Goal: Task Accomplishment & Management: Use online tool/utility

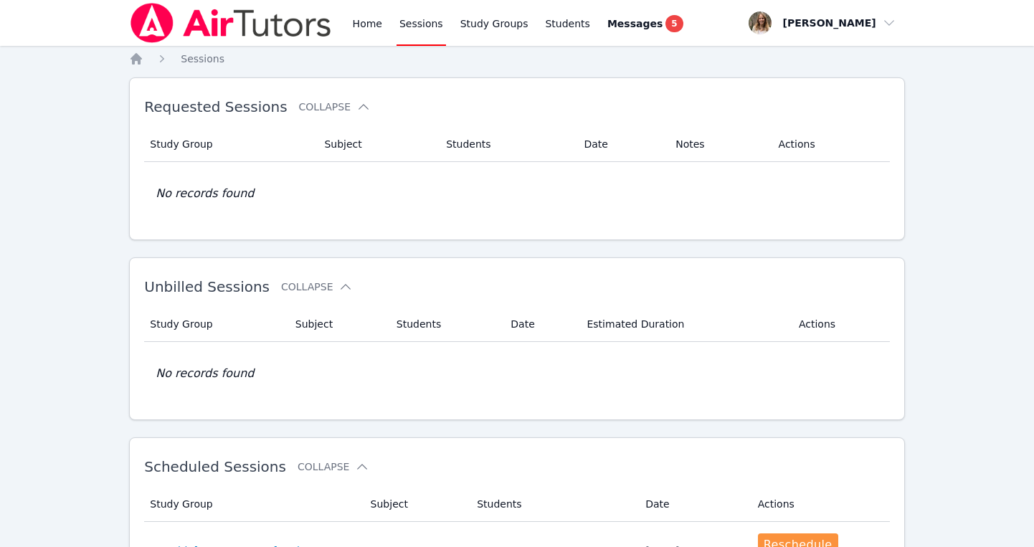
scroll to position [452, 0]
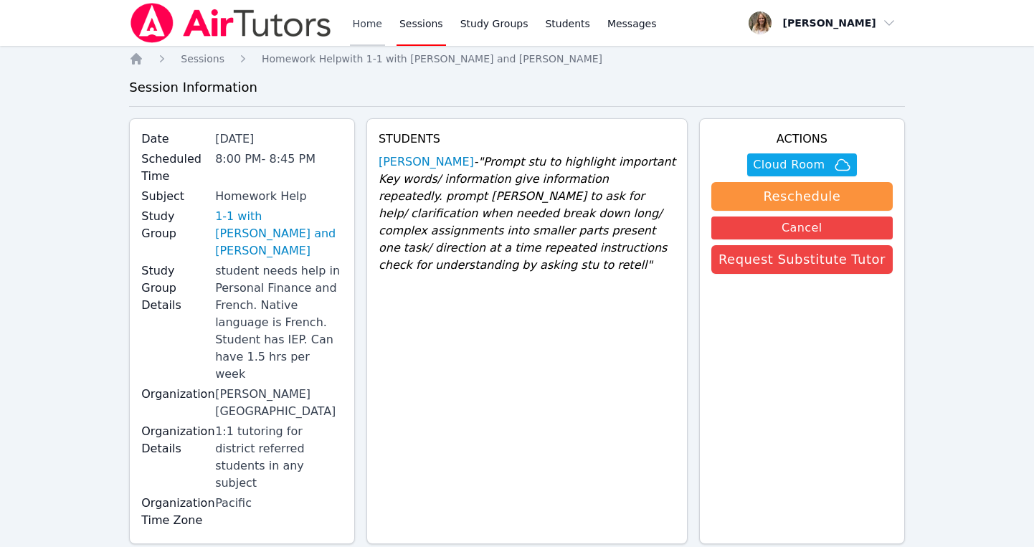
click at [369, 22] on link "Home" at bounding box center [367, 23] width 35 height 46
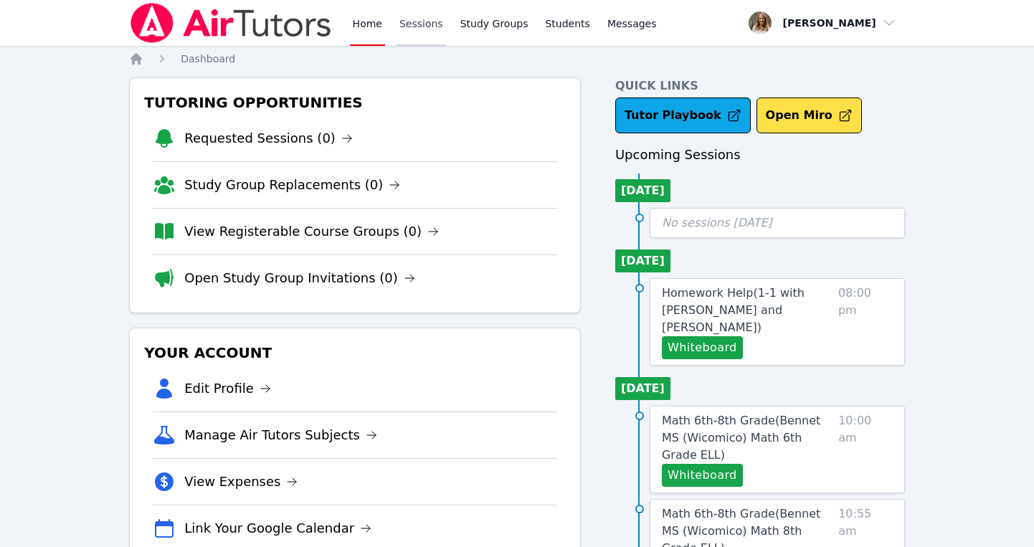
click at [421, 29] on link "Sessions" at bounding box center [420, 23] width 49 height 46
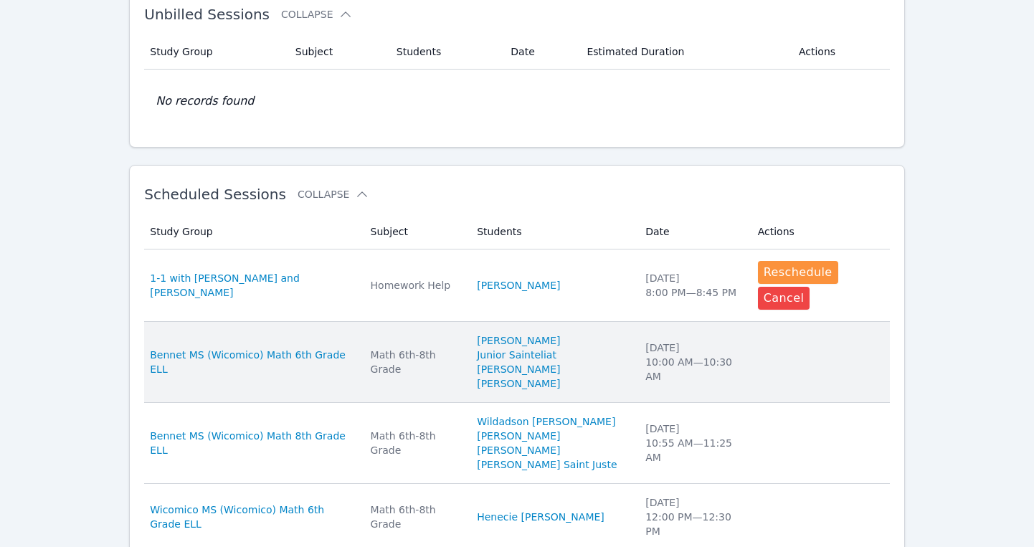
scroll to position [286, 0]
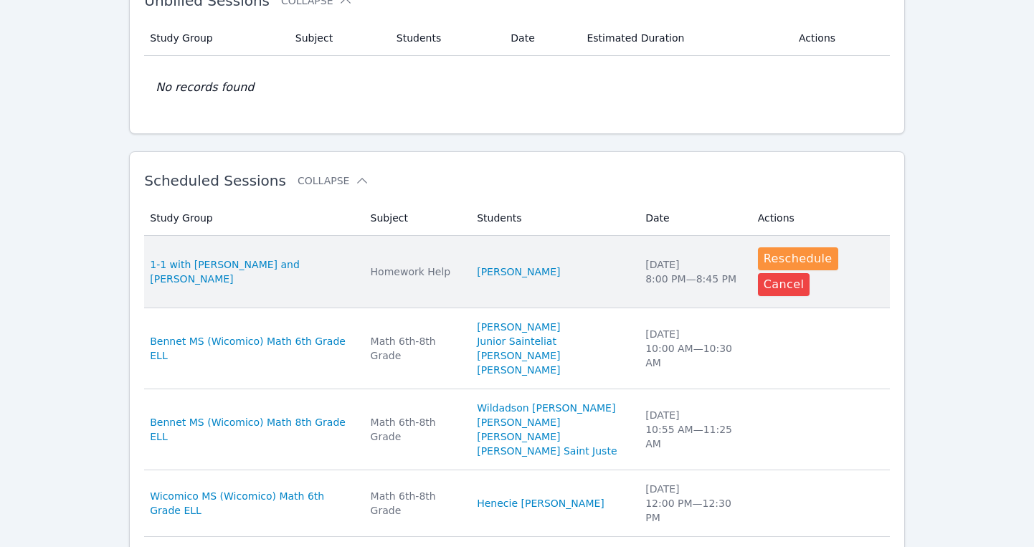
click at [281, 276] on td "Study Group 1-1 with Keoni Rizzo and Sandra Davis" at bounding box center [252, 272] width 217 height 72
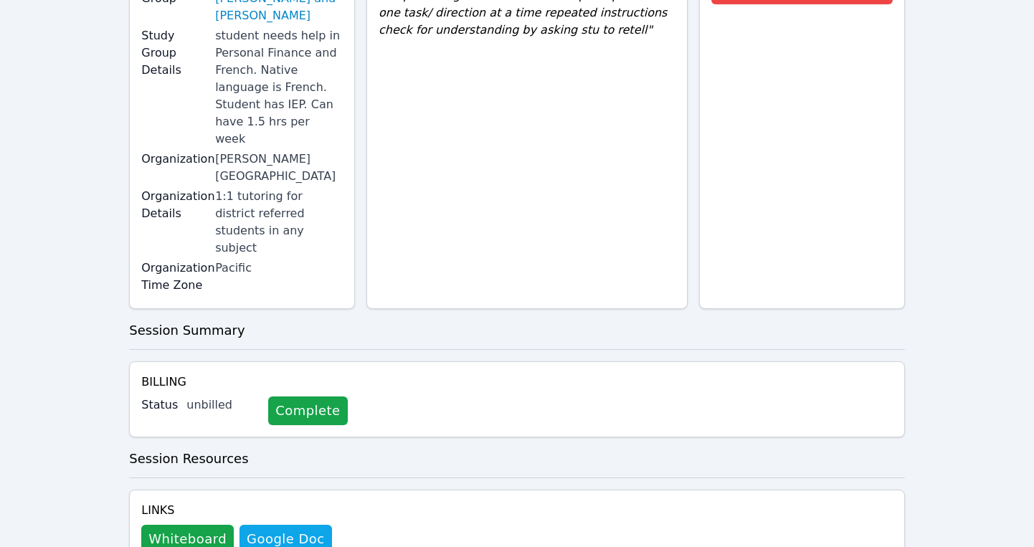
scroll to position [242, 0]
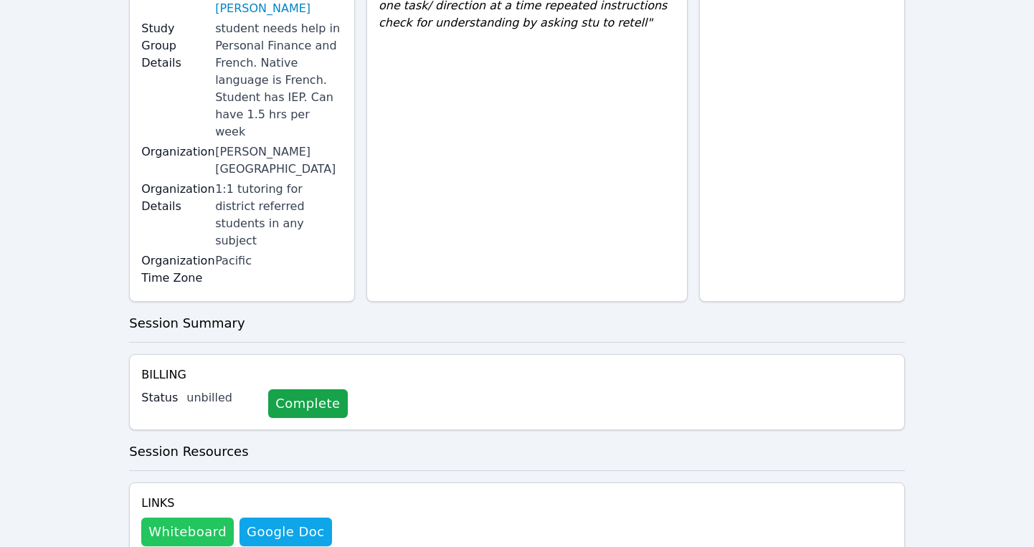
click at [191, 518] on button "Whiteboard" at bounding box center [187, 532] width 92 height 29
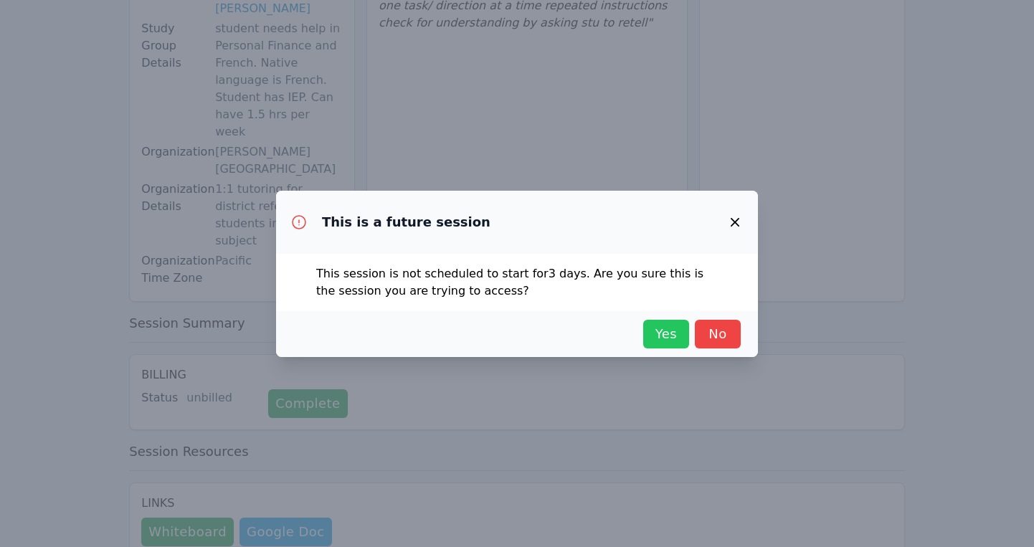
click at [665, 333] on span "Yes" at bounding box center [666, 334] width 32 height 20
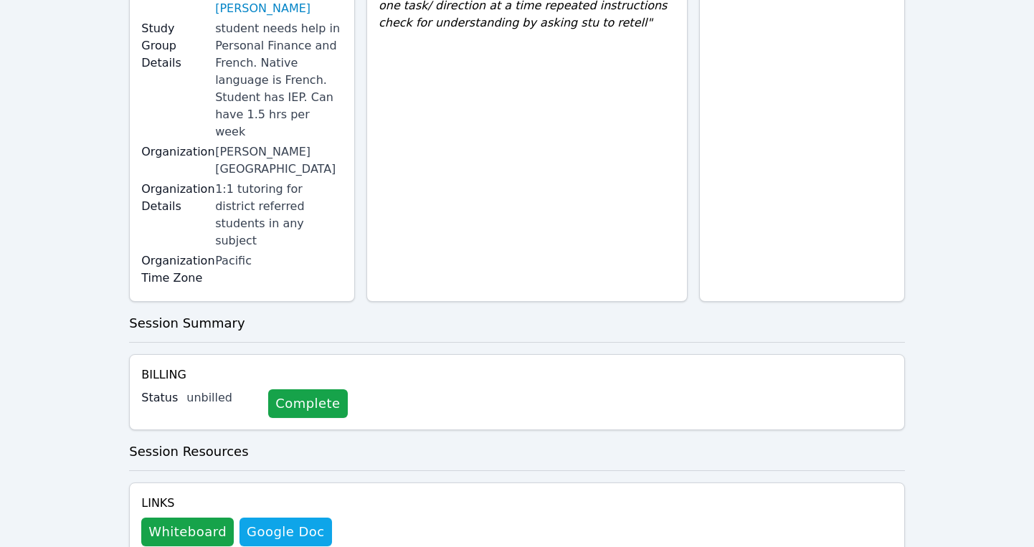
scroll to position [0, 0]
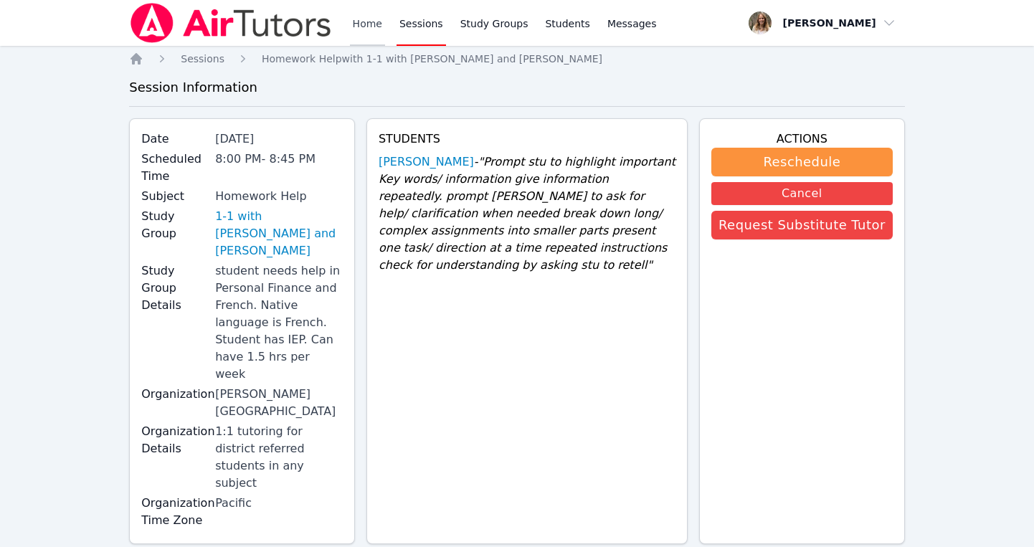
click at [371, 25] on link "Home" at bounding box center [367, 23] width 35 height 46
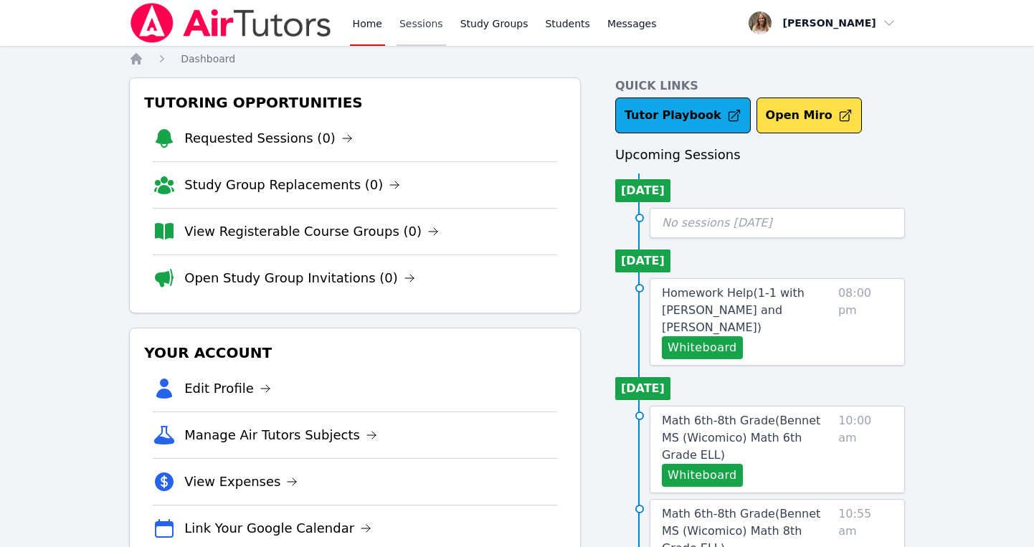
click at [416, 17] on link "Sessions" at bounding box center [420, 23] width 49 height 46
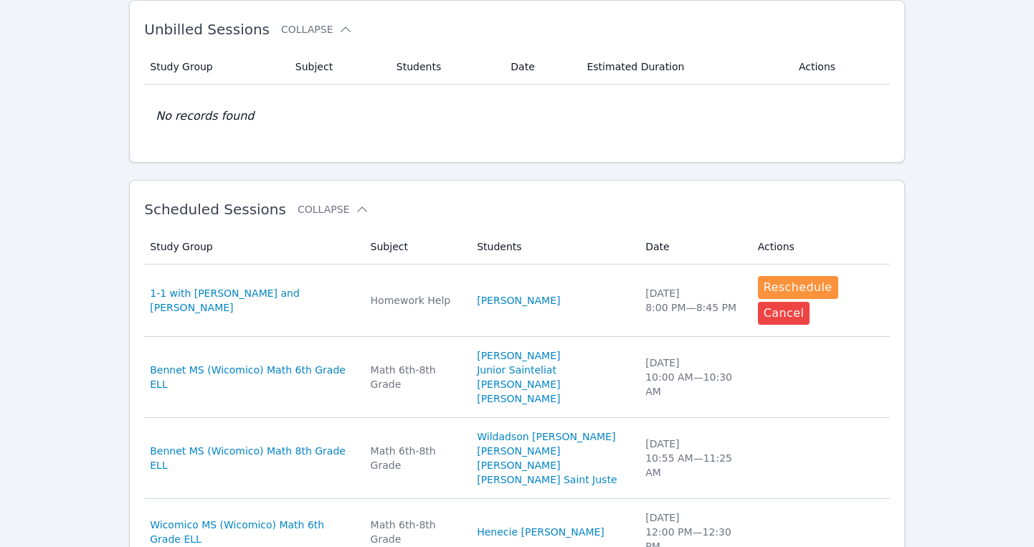
scroll to position [259, 0]
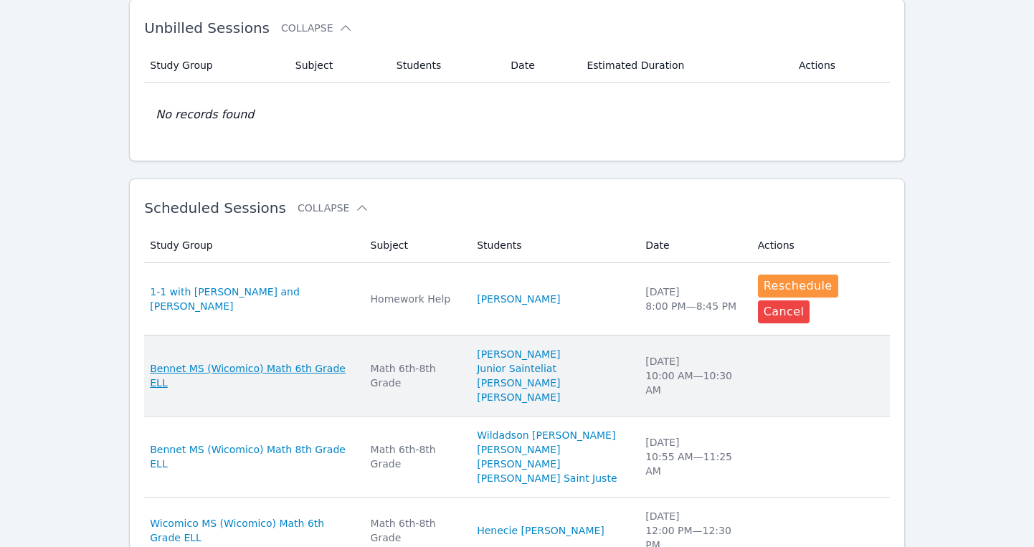
click at [247, 361] on span "Bennet MS (Wicomico) Math 6th Grade ELL" at bounding box center [251, 375] width 203 height 29
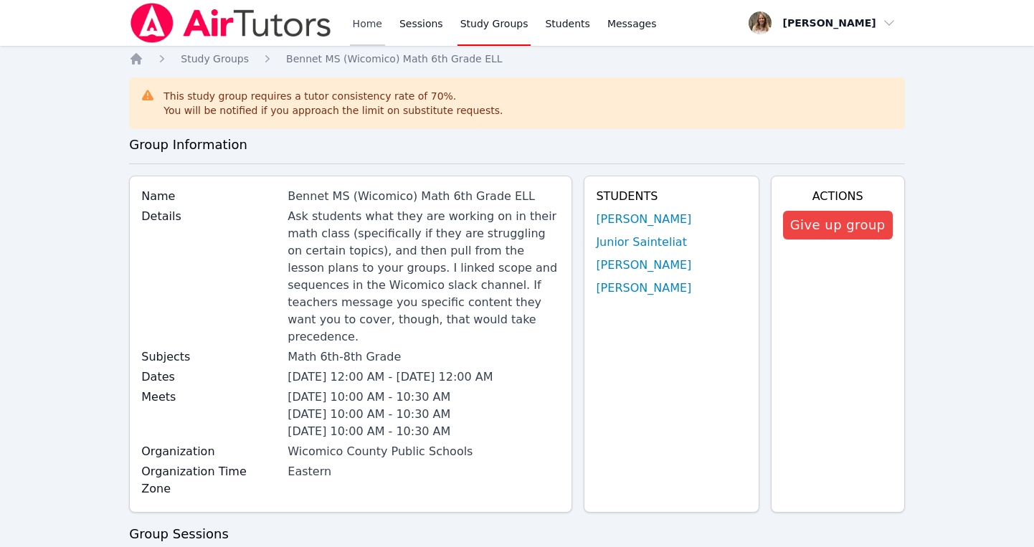
click at [363, 30] on link "Home" at bounding box center [367, 23] width 35 height 46
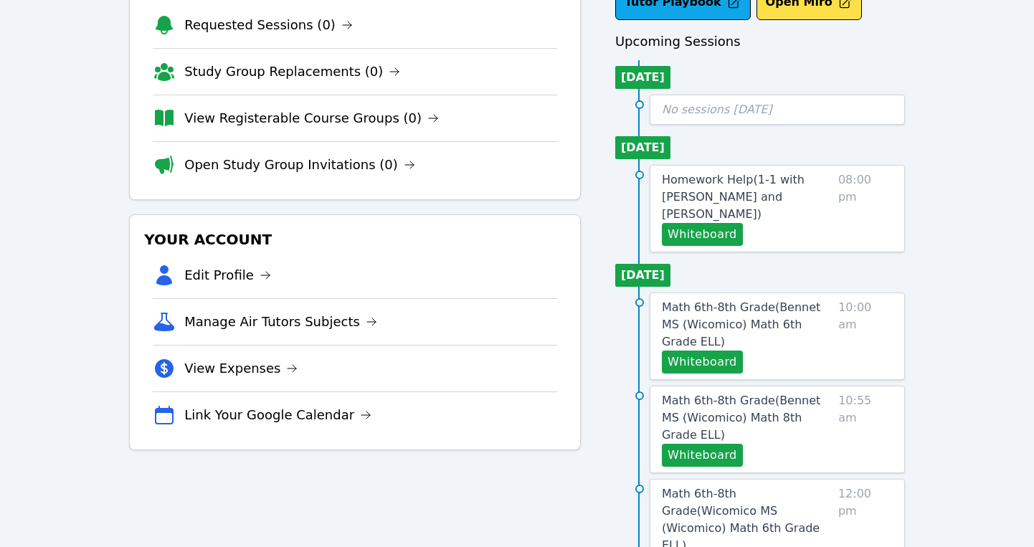
scroll to position [117, 0]
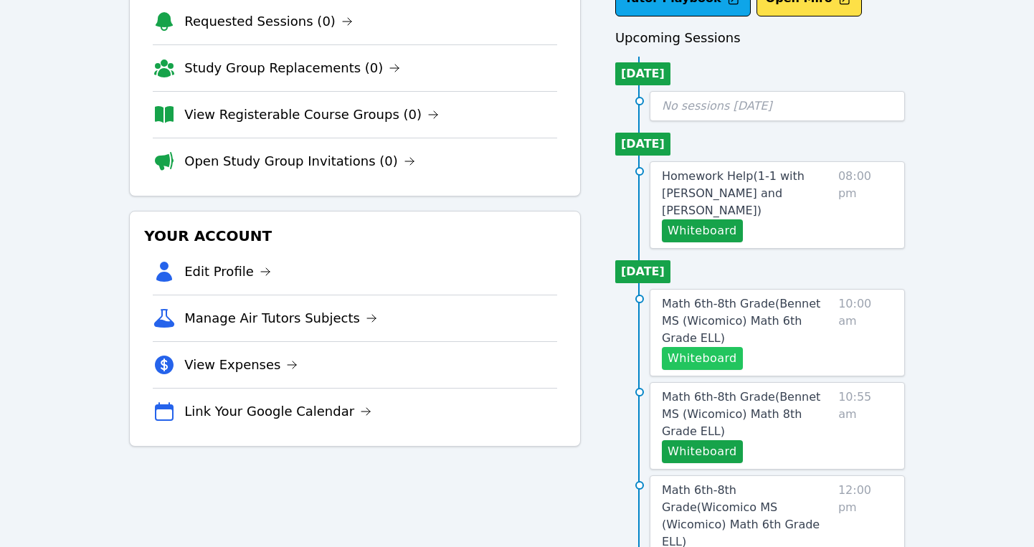
click at [704, 347] on button "Whiteboard" at bounding box center [702, 358] width 81 height 23
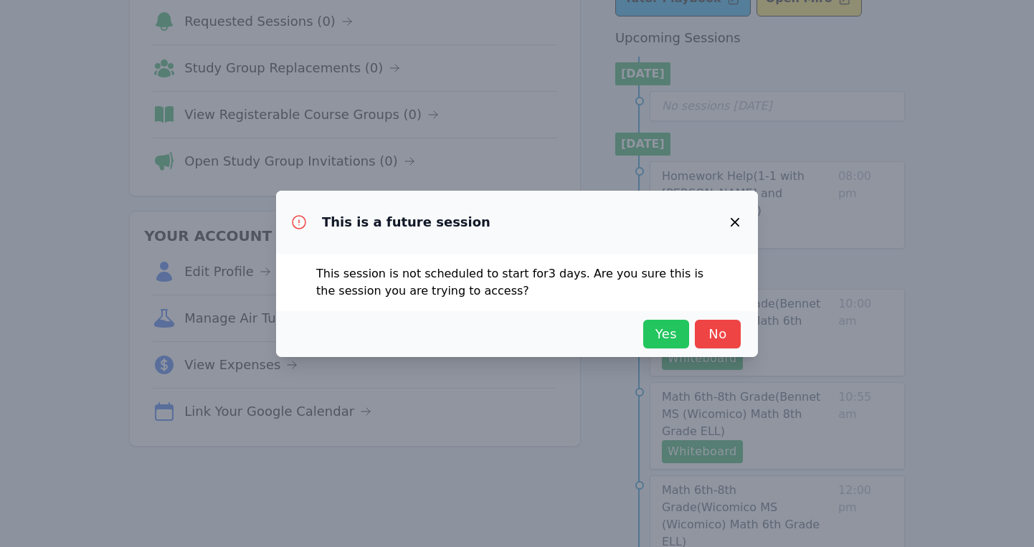
click at [658, 335] on span "Yes" at bounding box center [666, 334] width 32 height 20
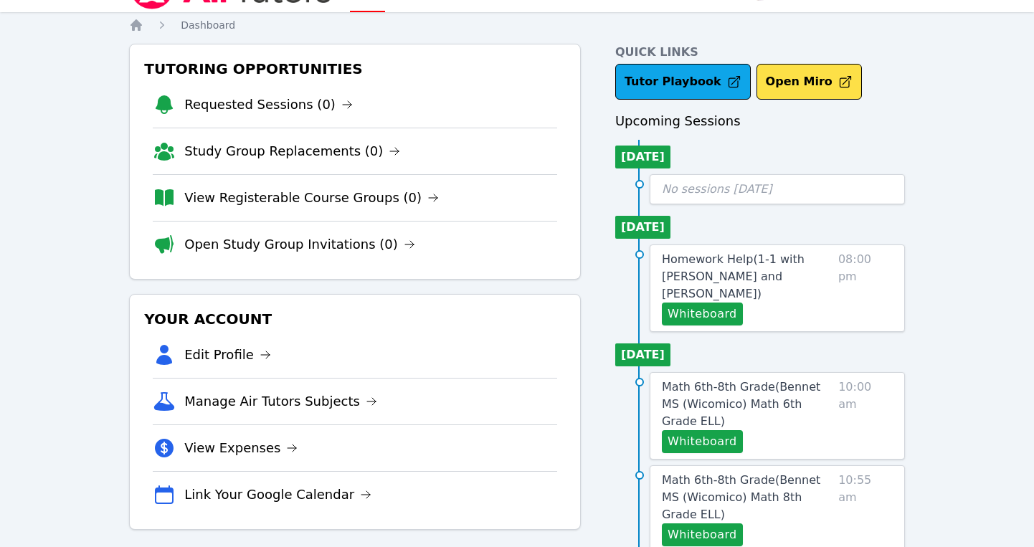
scroll to position [0, 0]
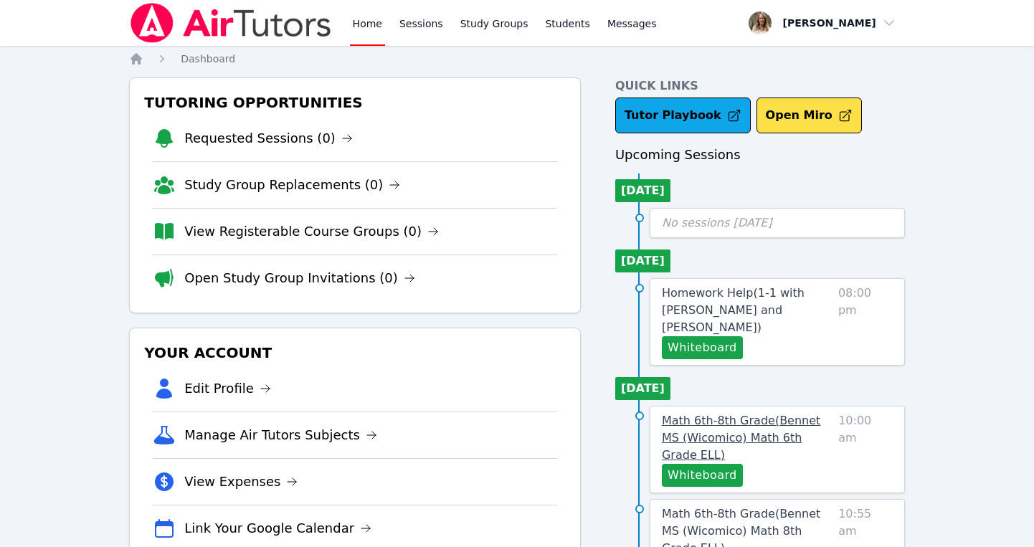
click at [670, 414] on span "Math 6th-8th Grade ( Bennet MS (Wicomico) Math 6th Grade ELL )" at bounding box center [741, 438] width 158 height 48
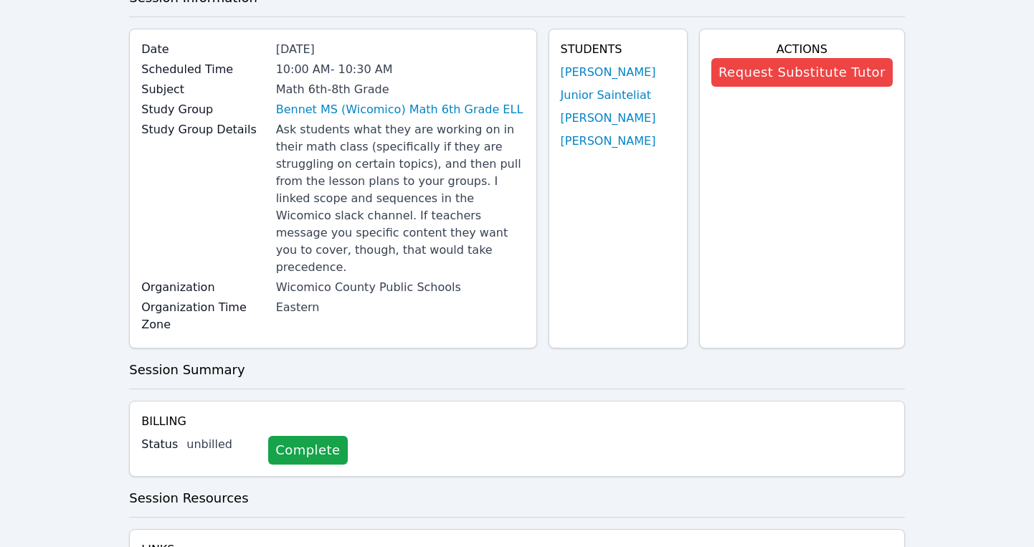
scroll to position [111, 0]
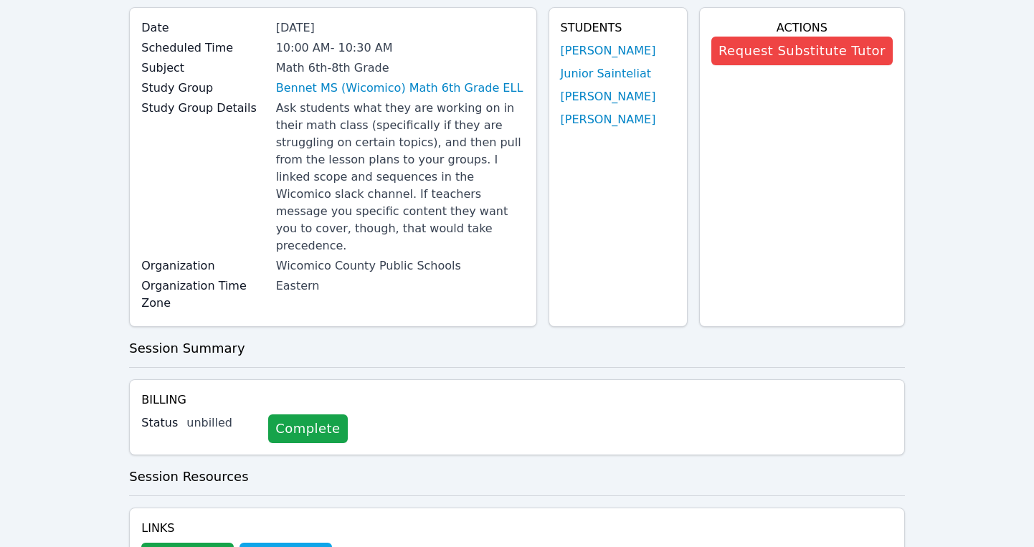
drag, startPoint x: 660, startPoint y: 130, endPoint x: 563, endPoint y: 45, distance: 128.0
click at [563, 45] on div "Students Dachka Nelson Junior Sainteliat Wooderson Pierre Witchel Thelusma" at bounding box center [617, 167] width 139 height 320
copy ul "Dachka Nelson Junior Sainteliat Wooderson Pierre Witchel Thelusma"
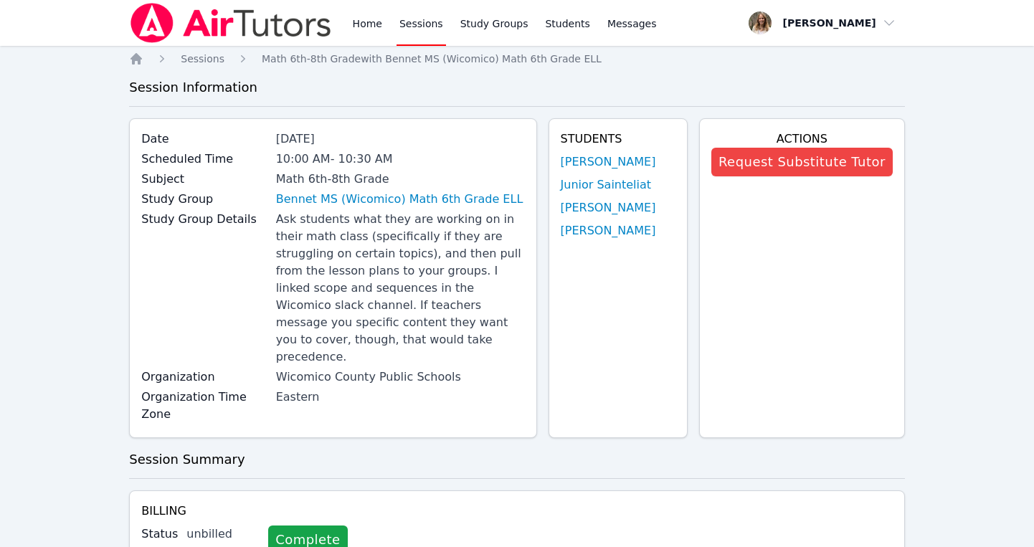
click at [408, 19] on link "Sessions" at bounding box center [420, 23] width 49 height 46
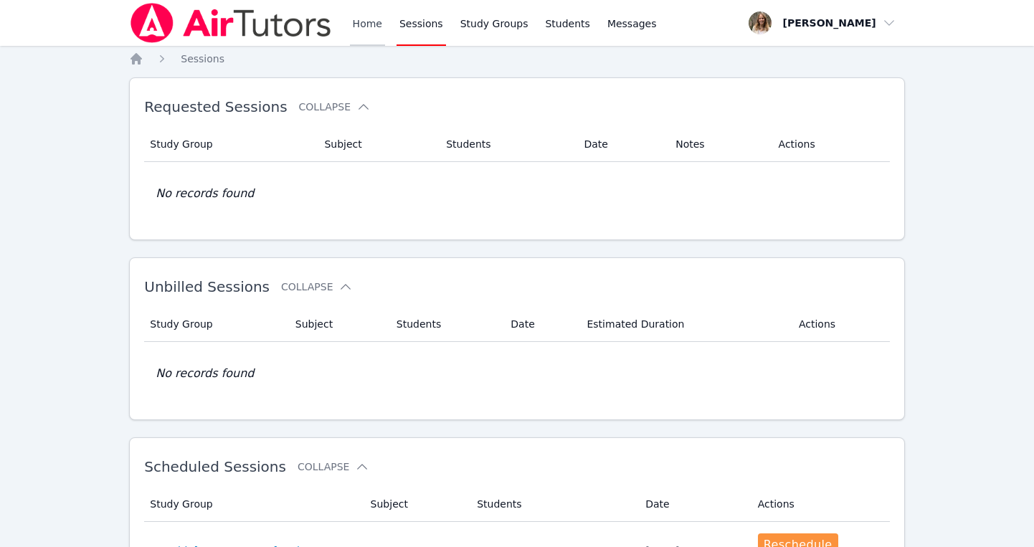
click at [357, 22] on link "Home" at bounding box center [367, 23] width 35 height 46
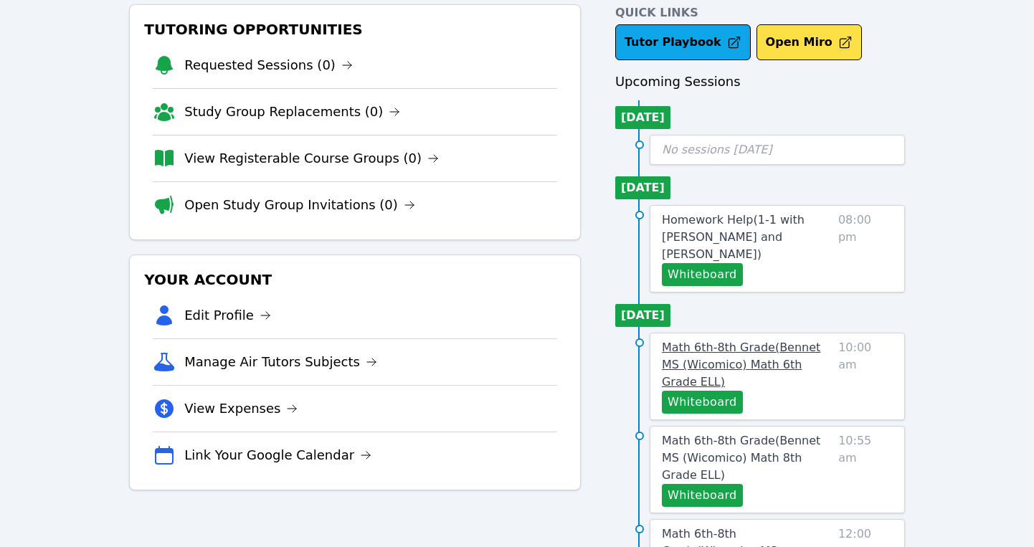
scroll to position [75, 0]
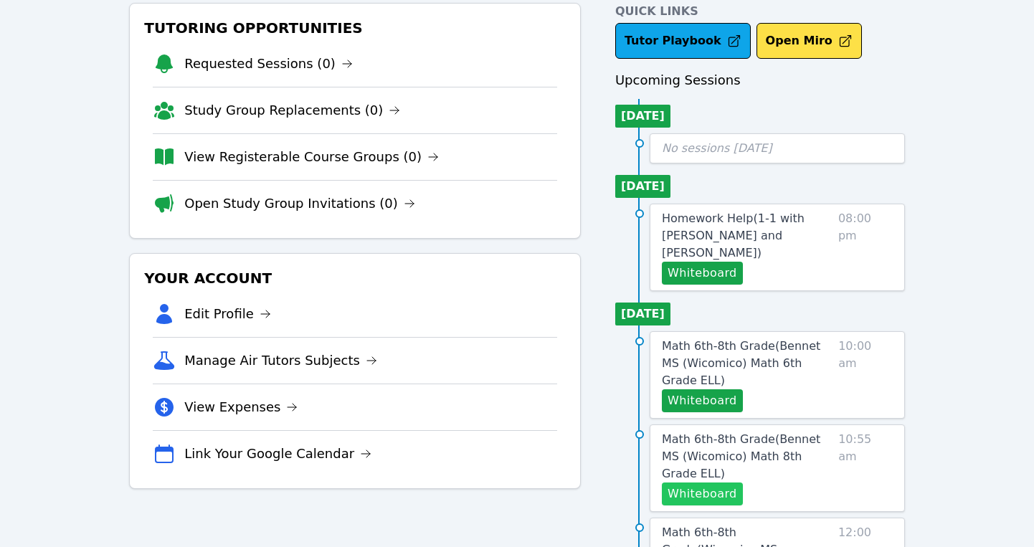
click at [702, 482] on button "Whiteboard" at bounding box center [702, 493] width 81 height 23
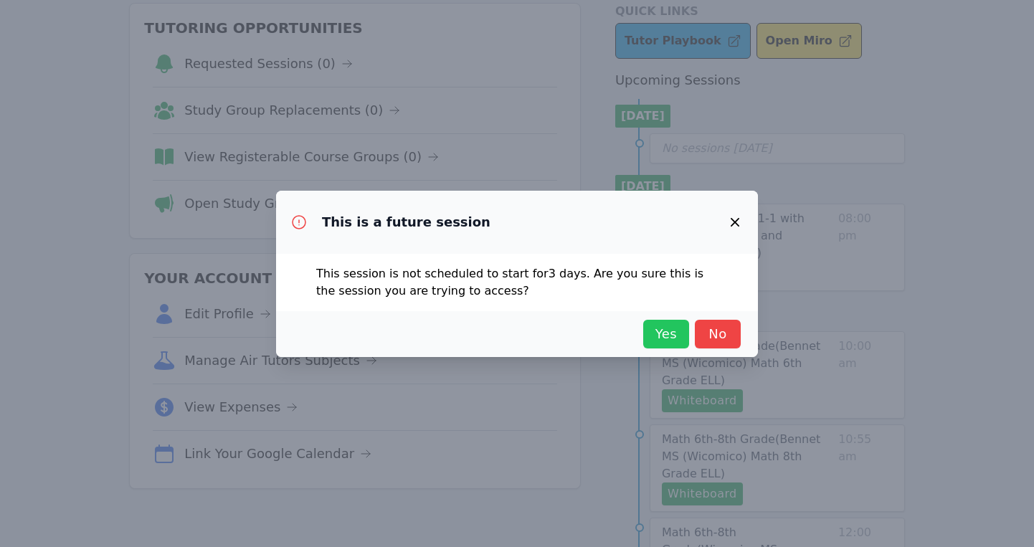
click at [653, 331] on span "Yes" at bounding box center [666, 334] width 32 height 20
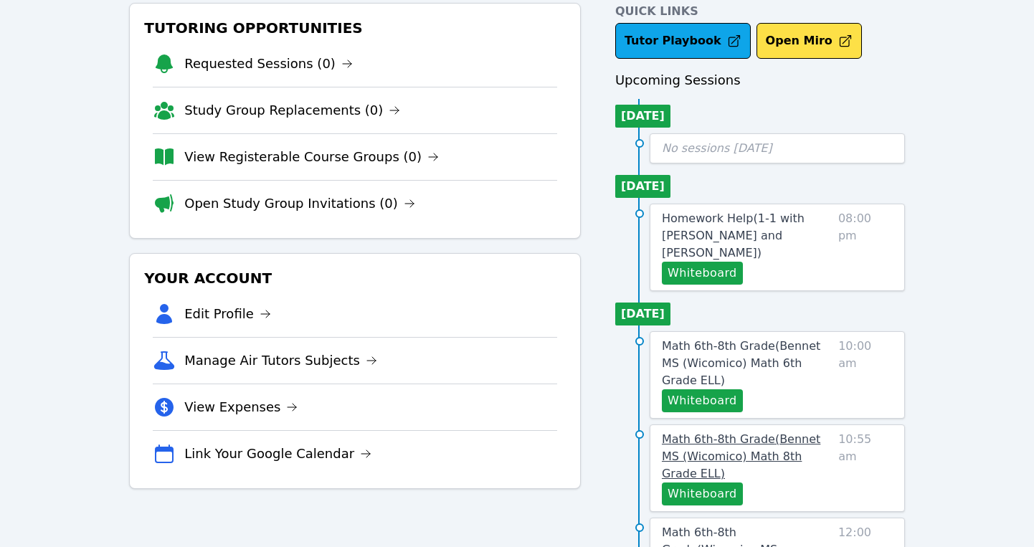
click at [736, 431] on link "Math 6th-8th Grade ( Bennet MS (Wicomico) Math 8th Grade ELL )" at bounding box center [747, 457] width 171 height 52
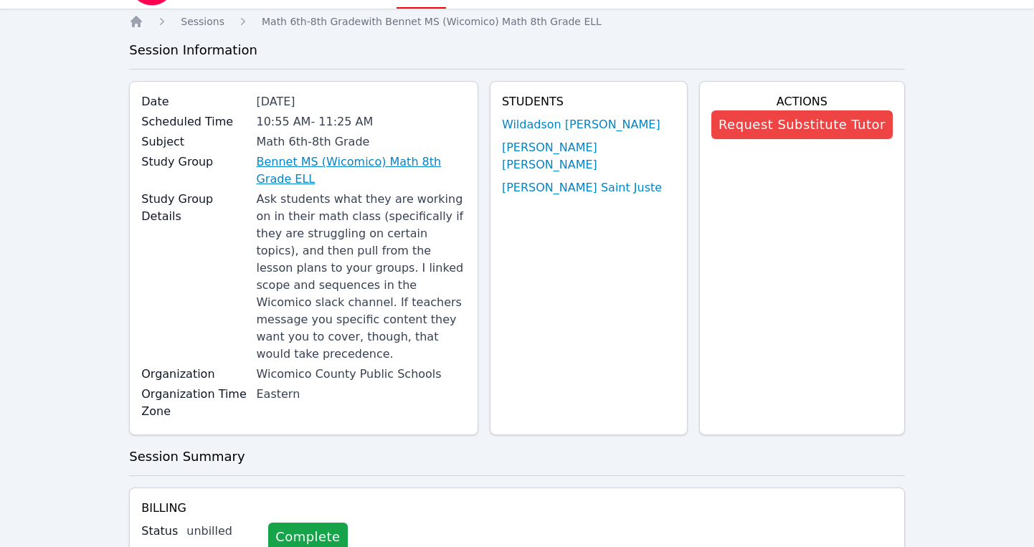
scroll to position [37, 0]
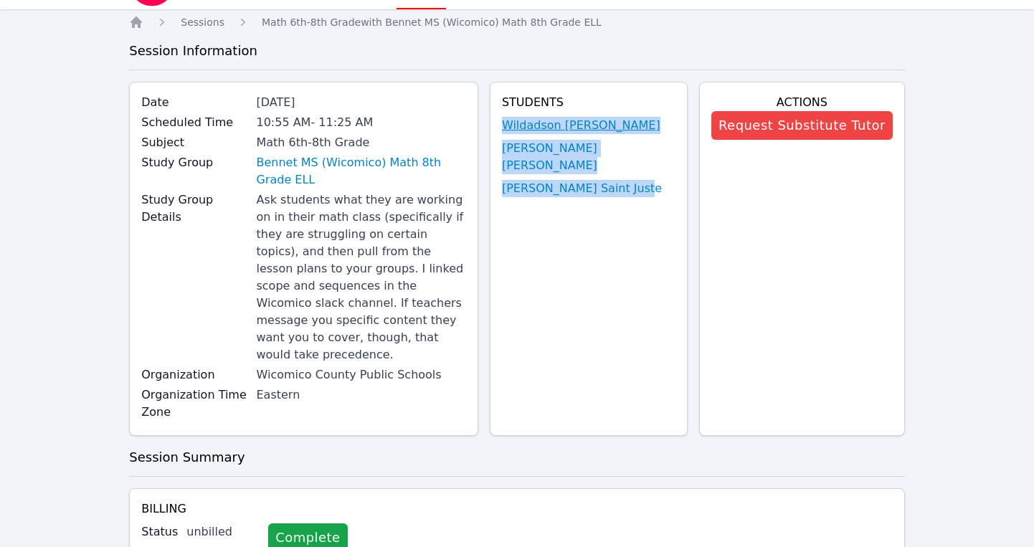
drag, startPoint x: 679, startPoint y: 194, endPoint x: 553, endPoint y: 119, distance: 146.9
click at [553, 119] on div "Students Wildadson Thelusma Christ Cassie Joseph Nedjie Aisha Saint Juste" at bounding box center [589, 259] width 198 height 354
copy ul "Wildadson Thelusma Christ Cassie Joseph Nedjie Aisha Saint Juste"
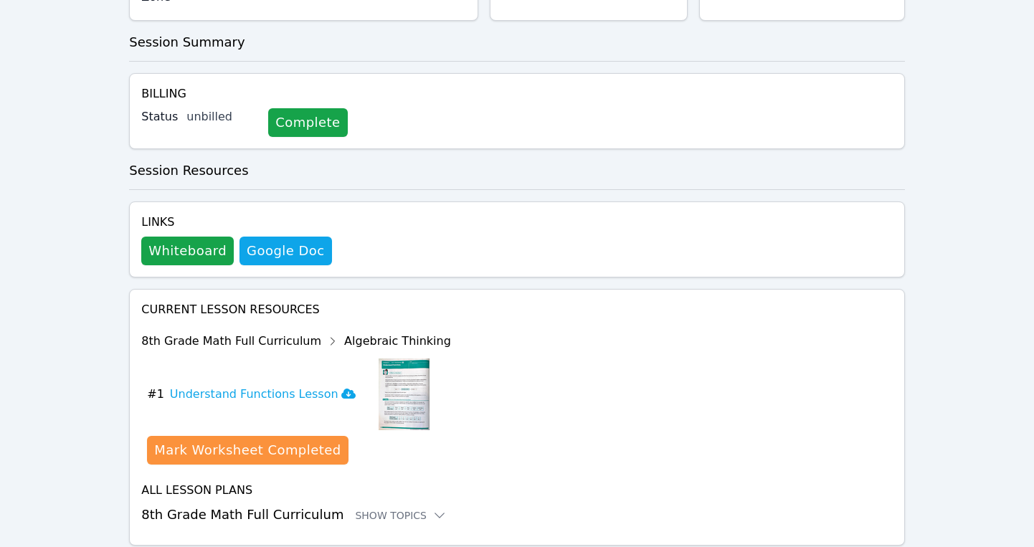
scroll to position [444, 0]
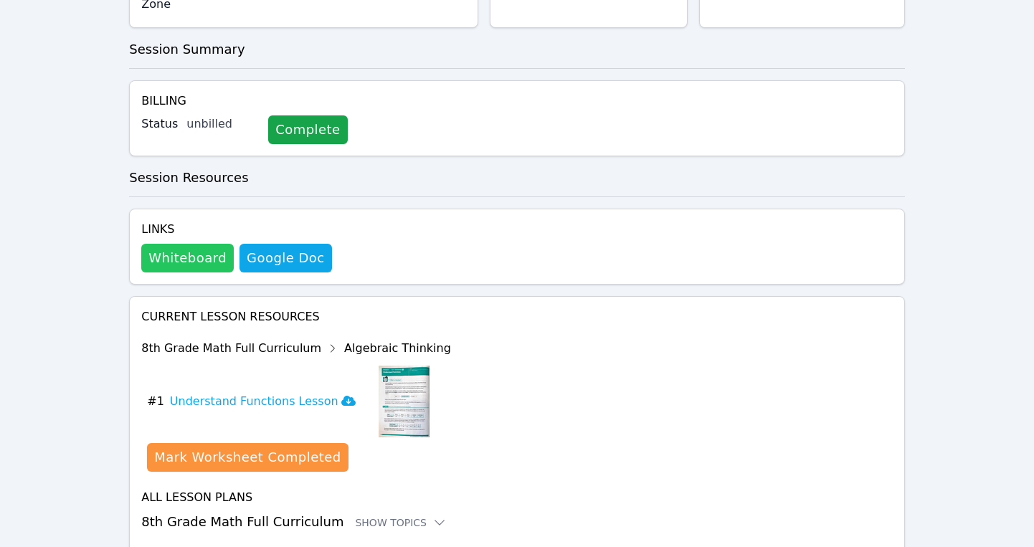
click at [189, 244] on button "Whiteboard" at bounding box center [187, 258] width 92 height 29
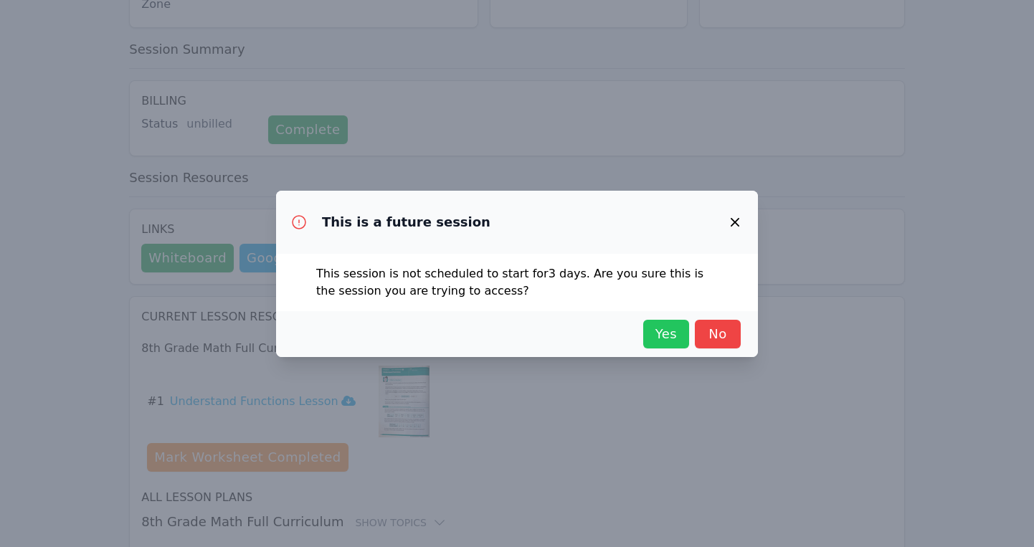
click at [665, 331] on span "Yes" at bounding box center [666, 334] width 32 height 20
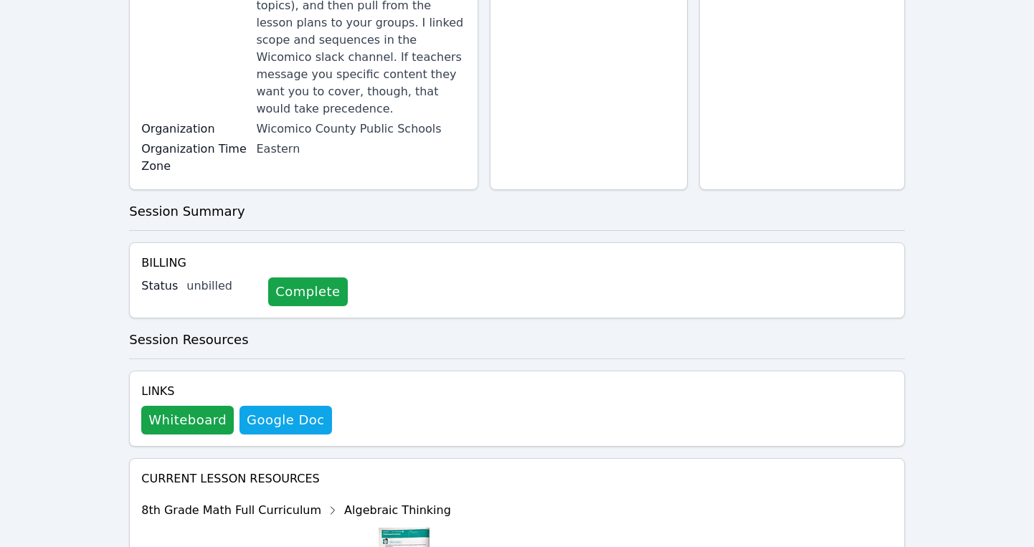
scroll to position [0, 0]
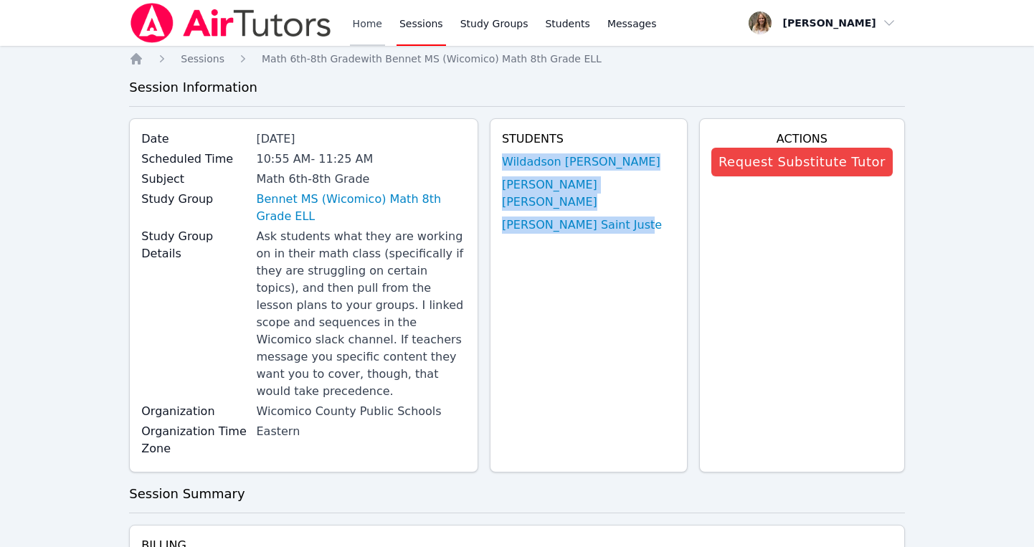
click at [371, 25] on link "Home" at bounding box center [367, 23] width 35 height 46
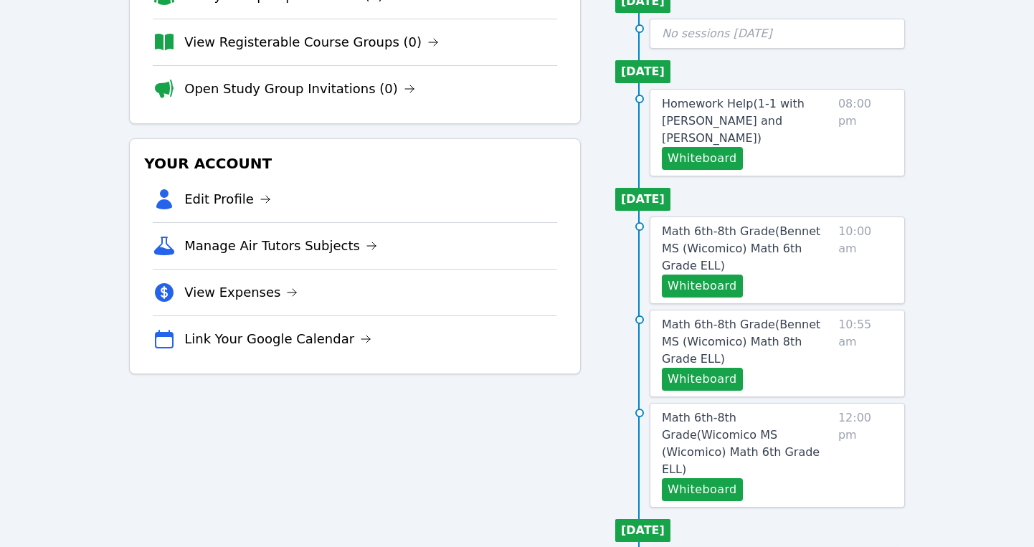
scroll to position [191, 0]
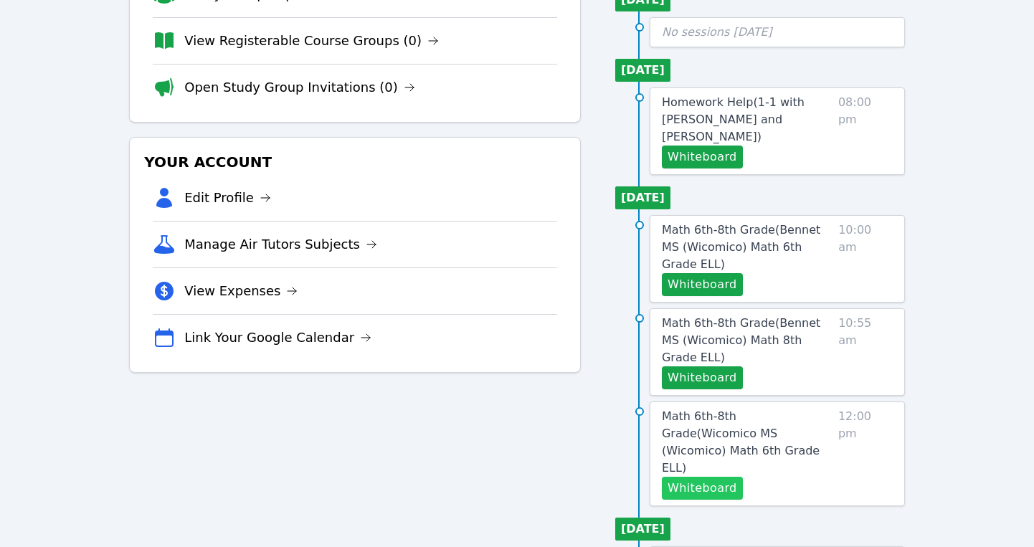
click at [705, 477] on button "Whiteboard" at bounding box center [702, 488] width 81 height 23
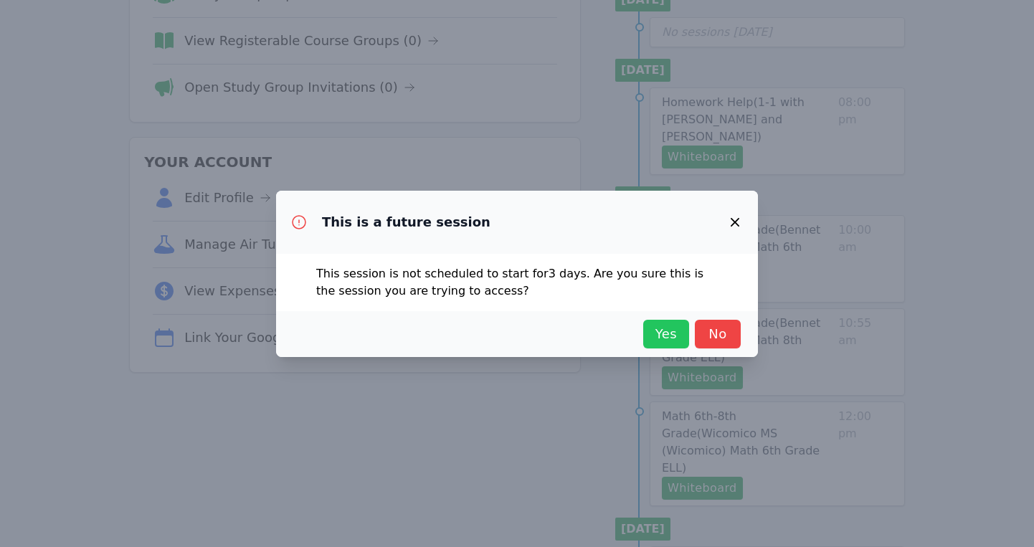
click at [663, 337] on span "Yes" at bounding box center [666, 334] width 32 height 20
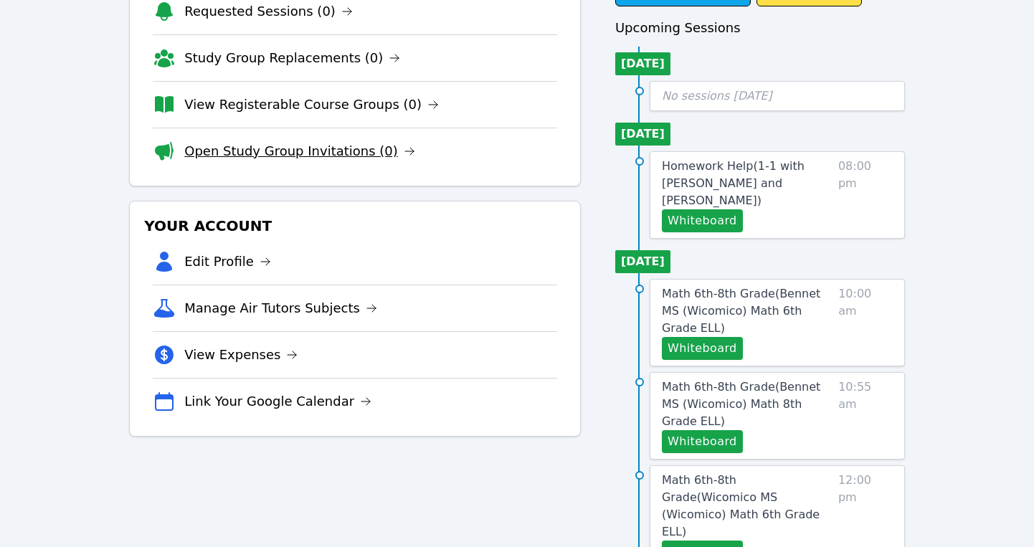
scroll to position [133, 0]
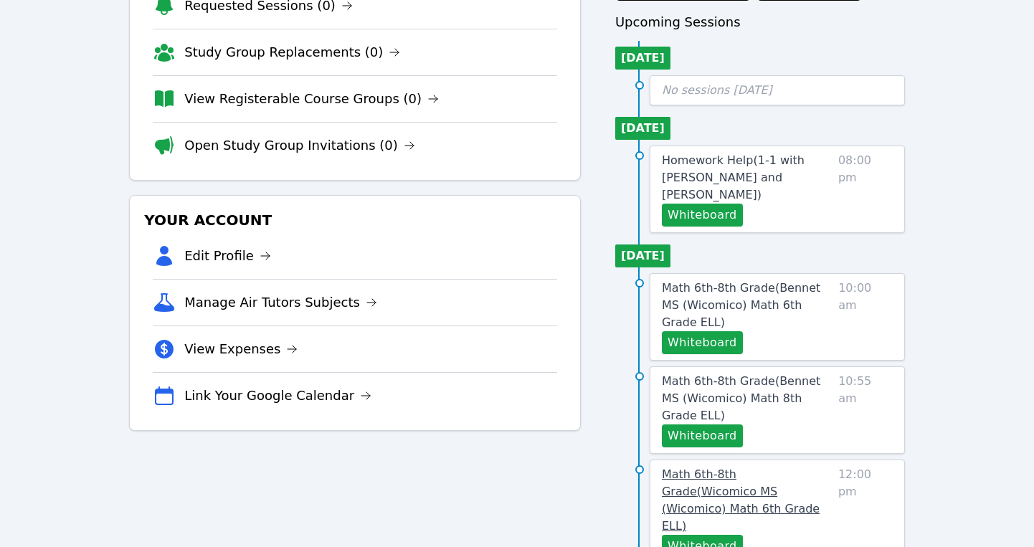
click at [693, 467] on span "Math 6th-8th Grade ( Wicomico MS (Wicomico) Math 6th Grade ELL )" at bounding box center [741, 499] width 158 height 65
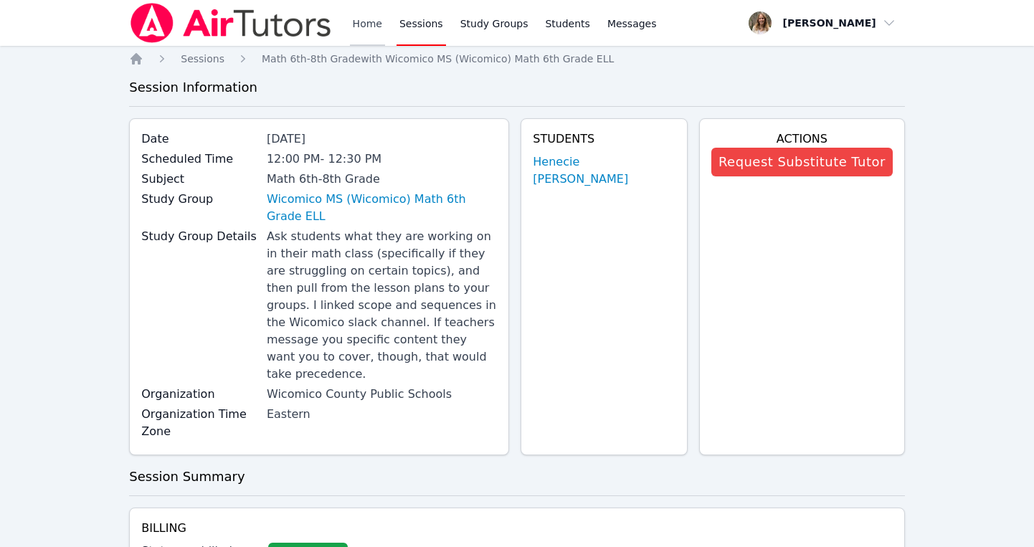
click at [374, 27] on link "Home" at bounding box center [367, 23] width 35 height 46
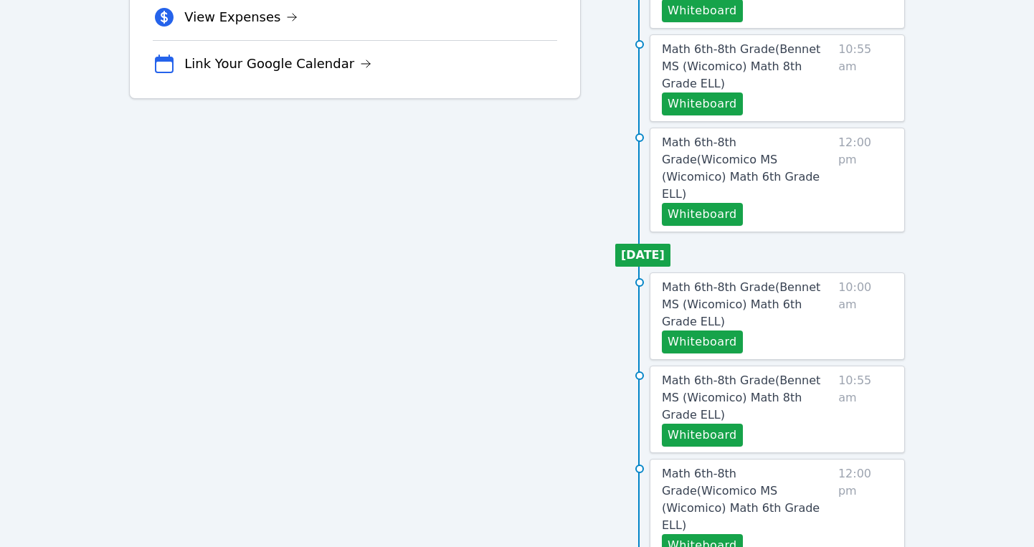
scroll to position [500, 0]
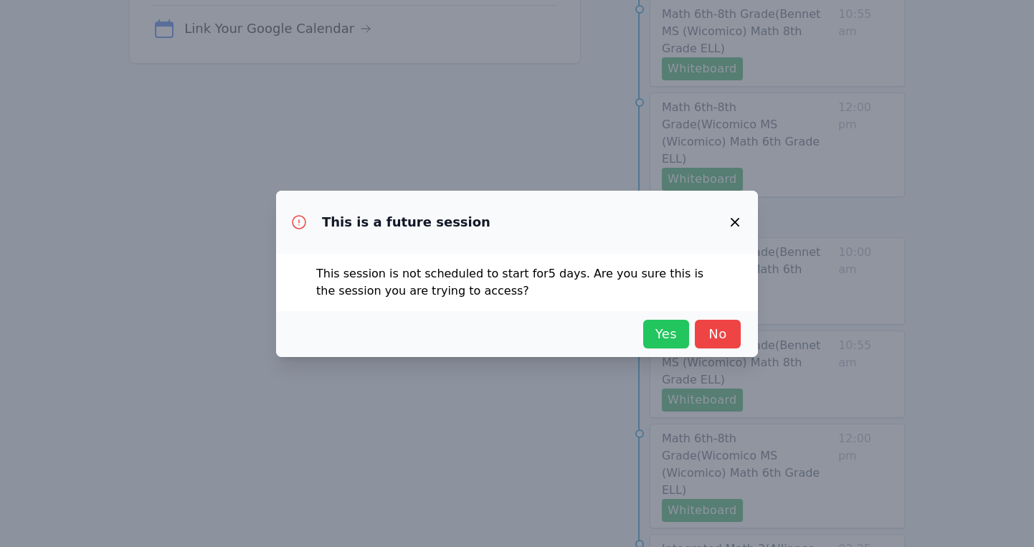
click at [658, 333] on span "Yes" at bounding box center [666, 334] width 32 height 20
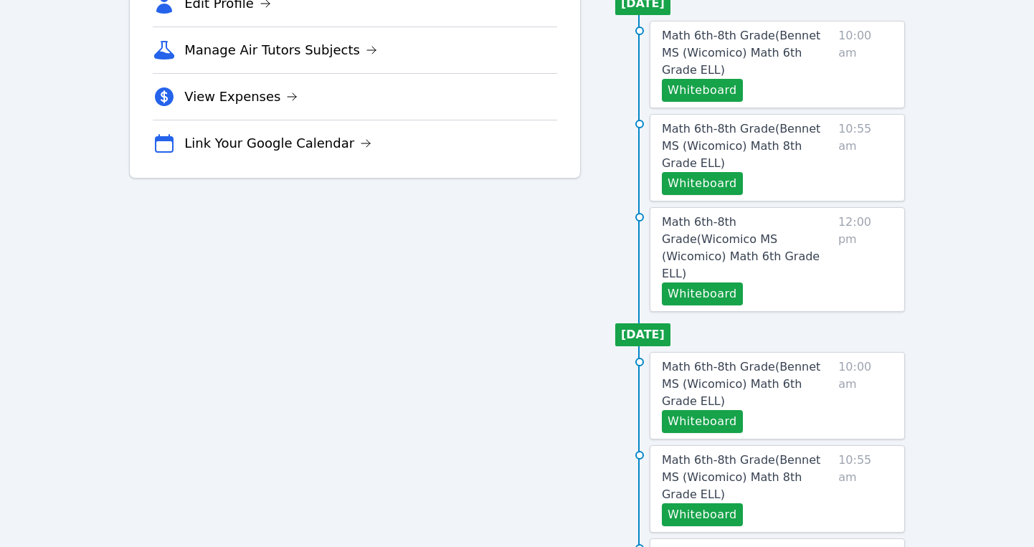
scroll to position [0, 0]
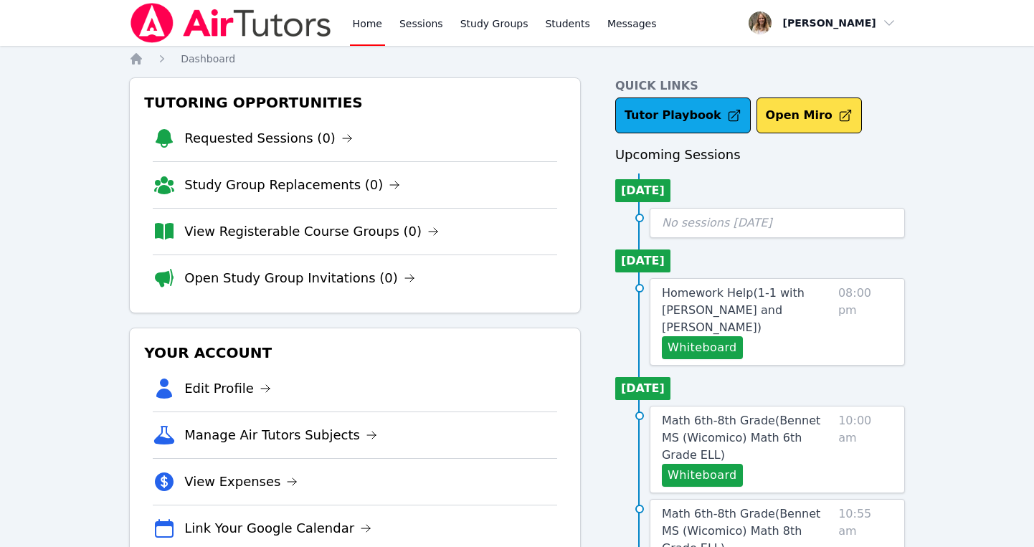
click at [363, 24] on link "Home" at bounding box center [367, 23] width 35 height 46
click at [417, 24] on link "Sessions" at bounding box center [420, 23] width 49 height 46
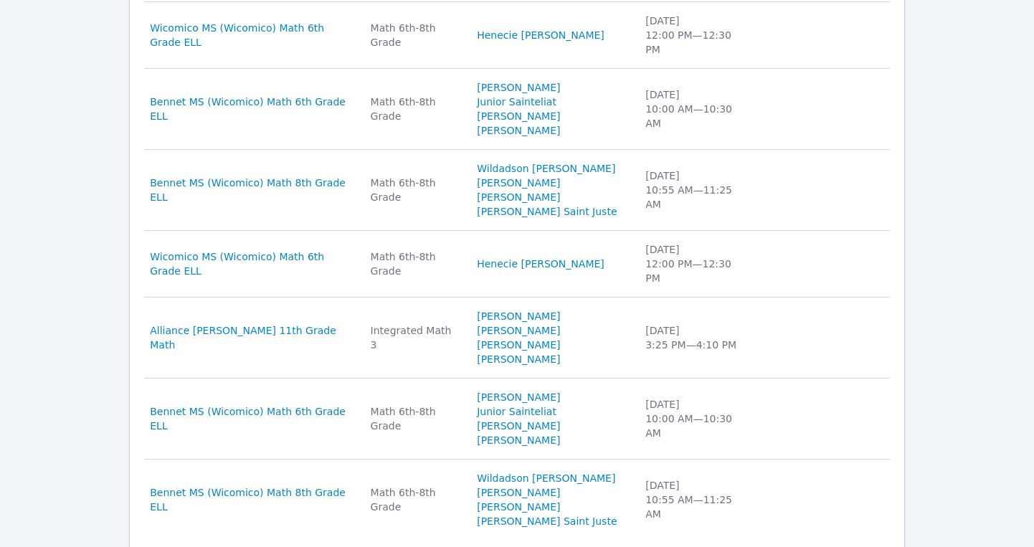
scroll to position [804, 0]
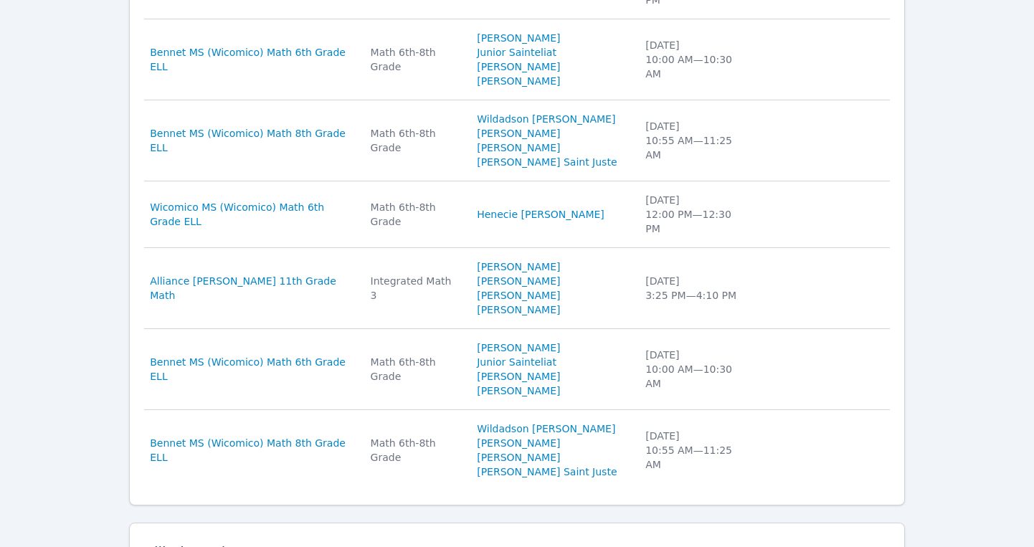
click at [282, 545] on button "Expand" at bounding box center [292, 552] width 61 height 14
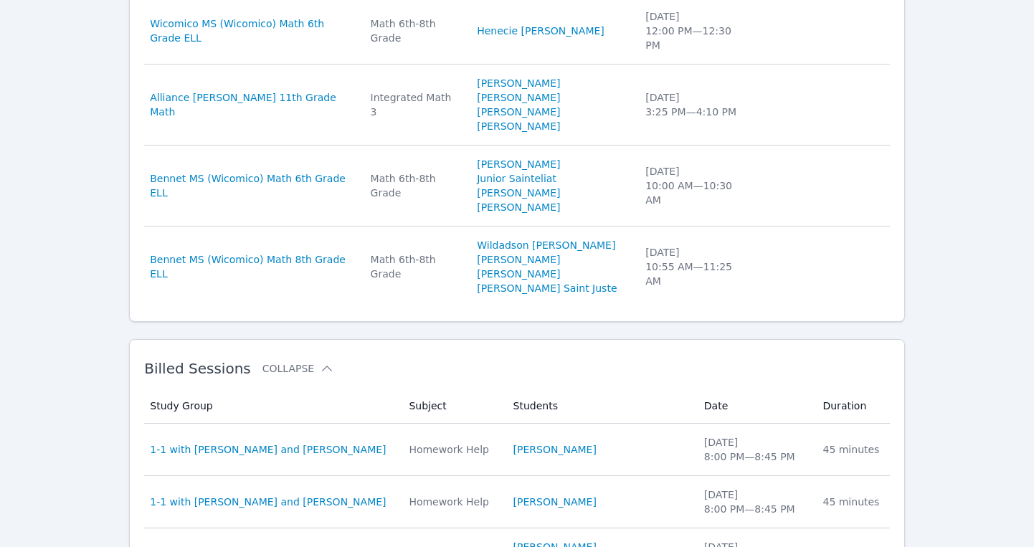
scroll to position [1440, 0]
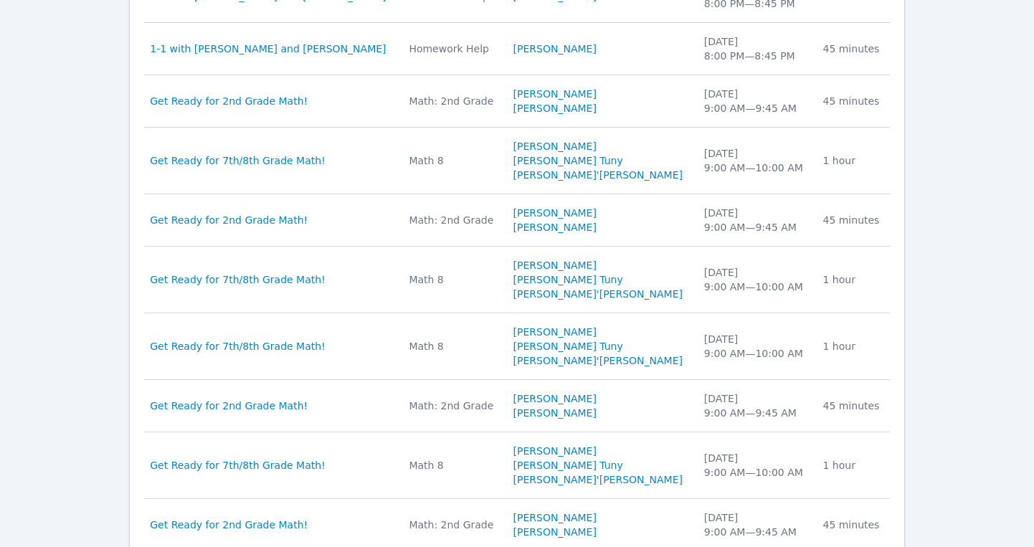
click at [822, 488] on div "Billed Sessions Collapse Study Group Subject Students Date Duration Study Group…" at bounding box center [517, 239] width 776 height 707
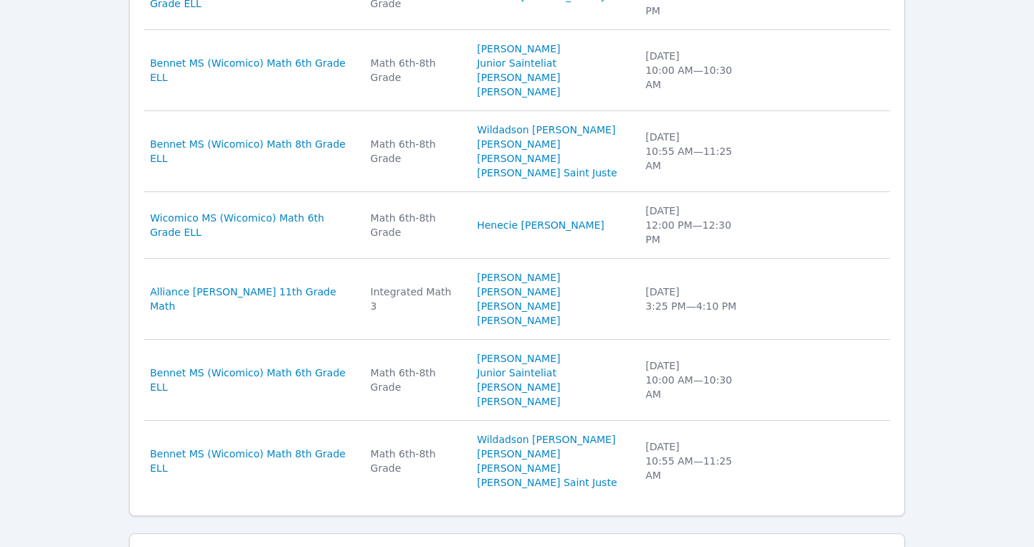
scroll to position [804, 0]
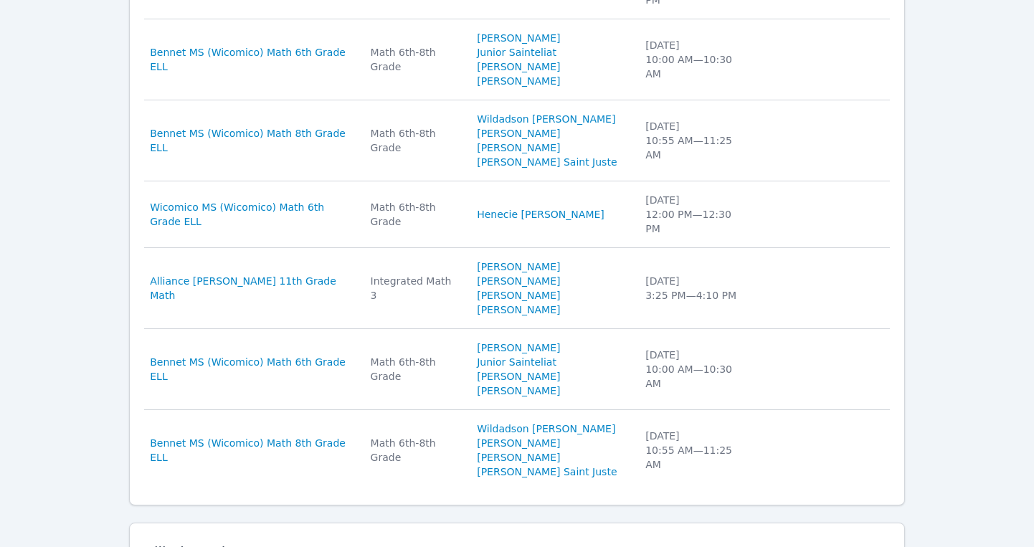
click at [262, 545] on button "Expand" at bounding box center [292, 552] width 61 height 14
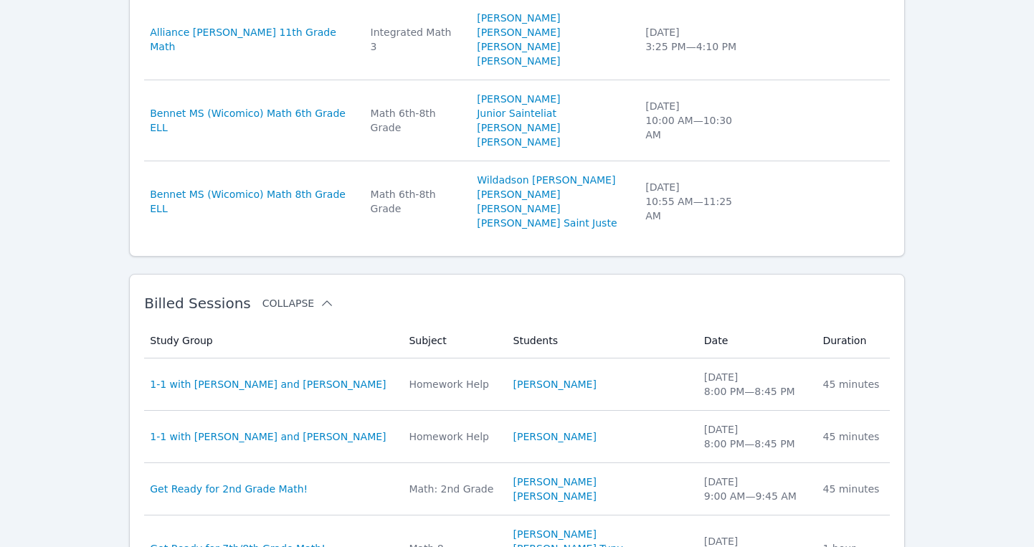
scroll to position [1440, 0]
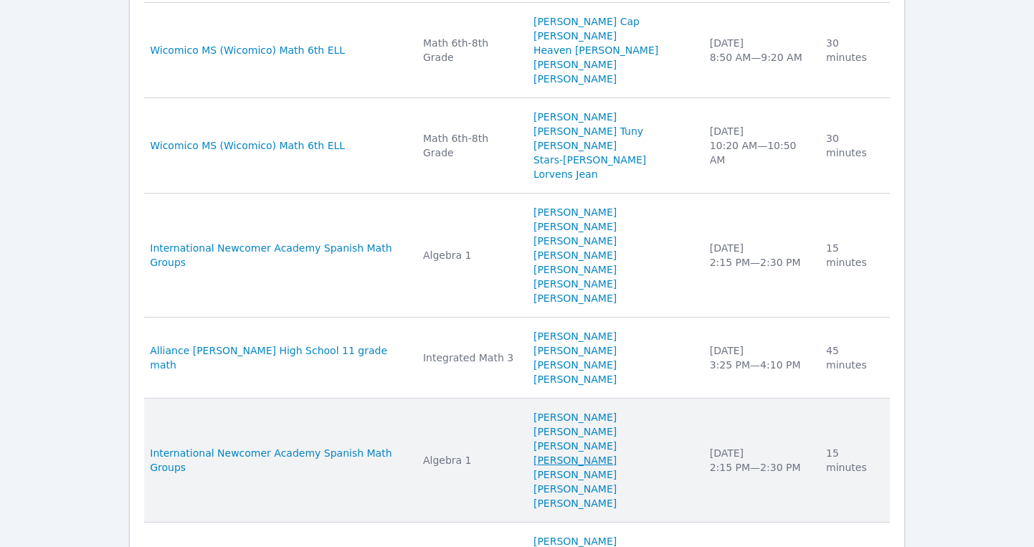
scroll to position [1506, 0]
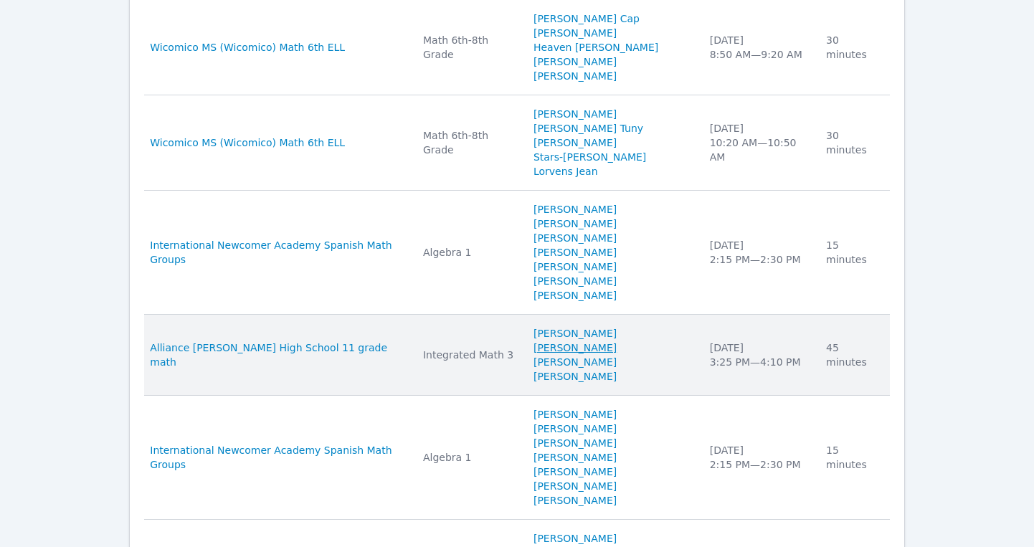
click at [589, 341] on link "Alexander Meneses" at bounding box center [574, 348] width 83 height 14
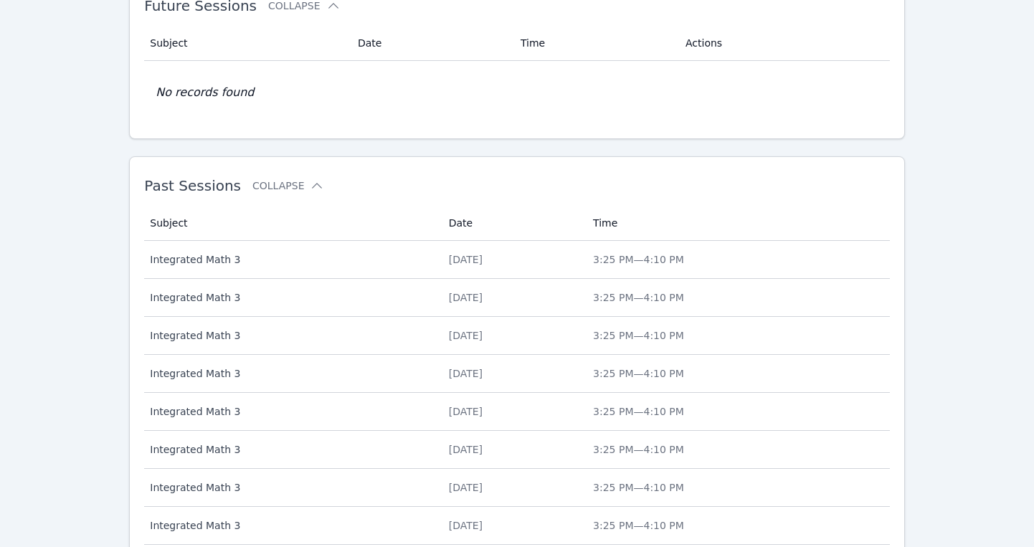
scroll to position [440, 0]
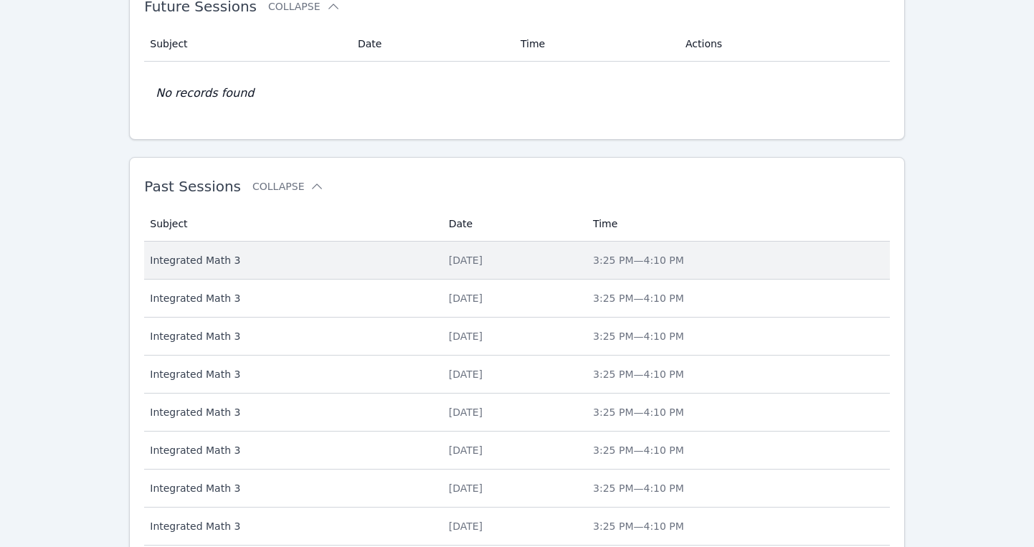
click at [228, 259] on span "Integrated Math 3" at bounding box center [290, 260] width 281 height 14
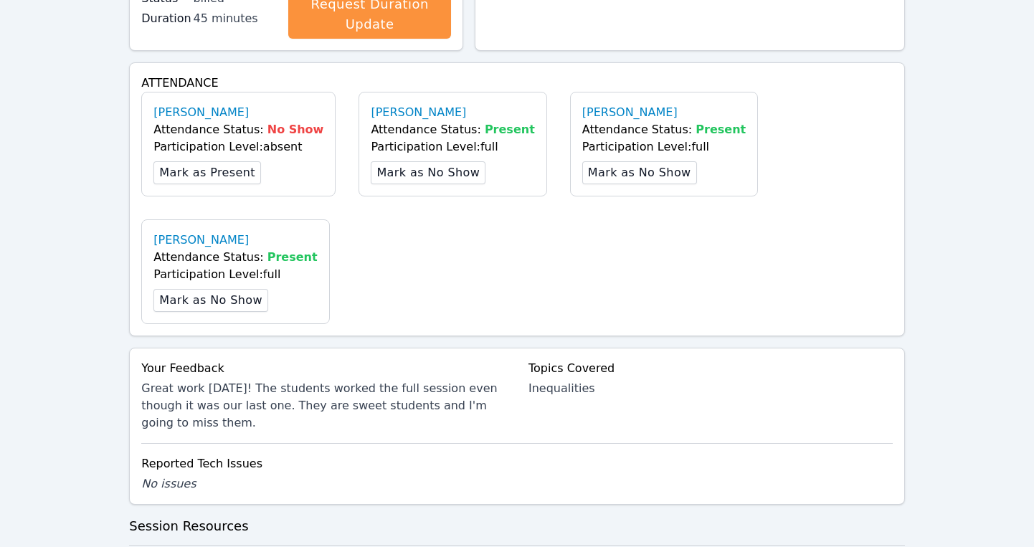
scroll to position [503, 0]
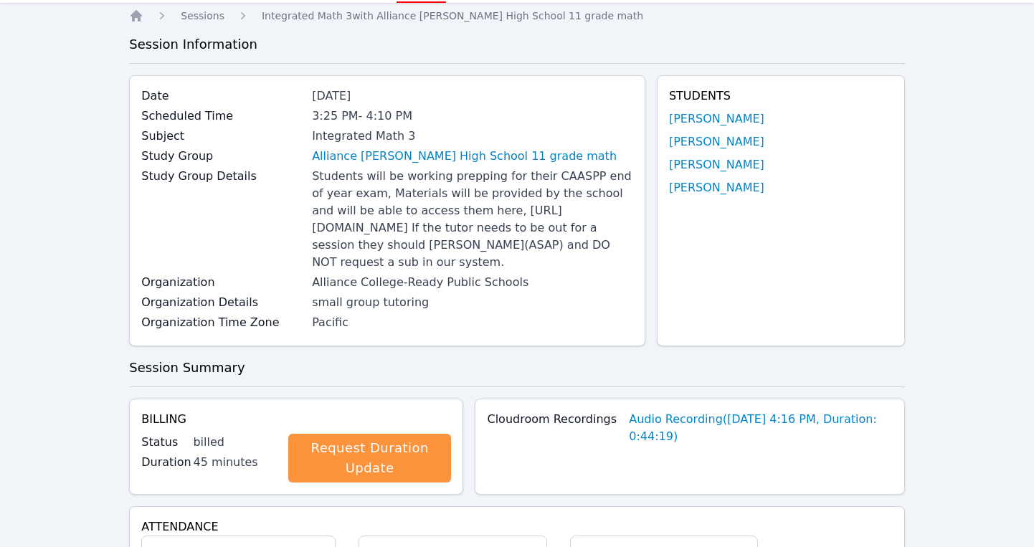
scroll to position [0, 0]
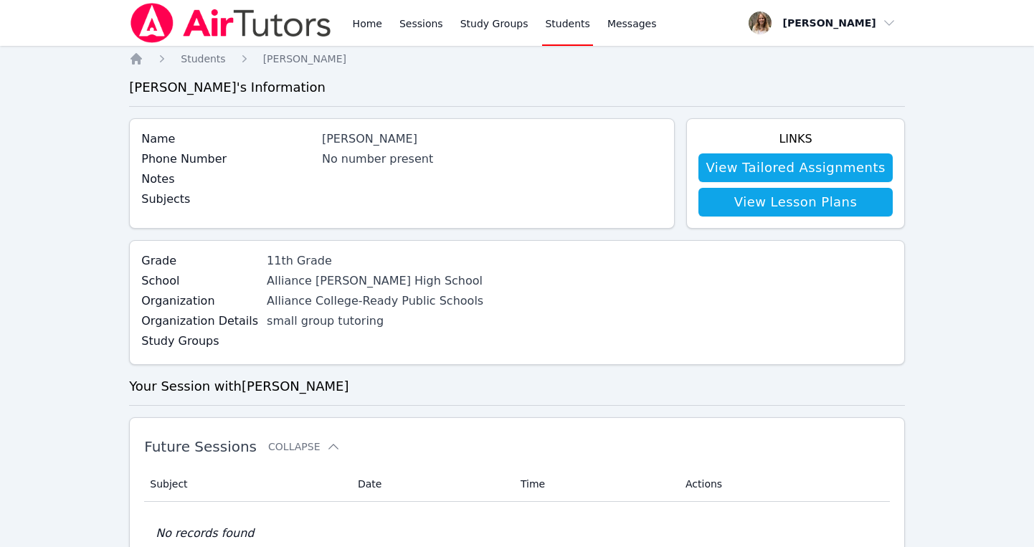
scroll to position [440, 0]
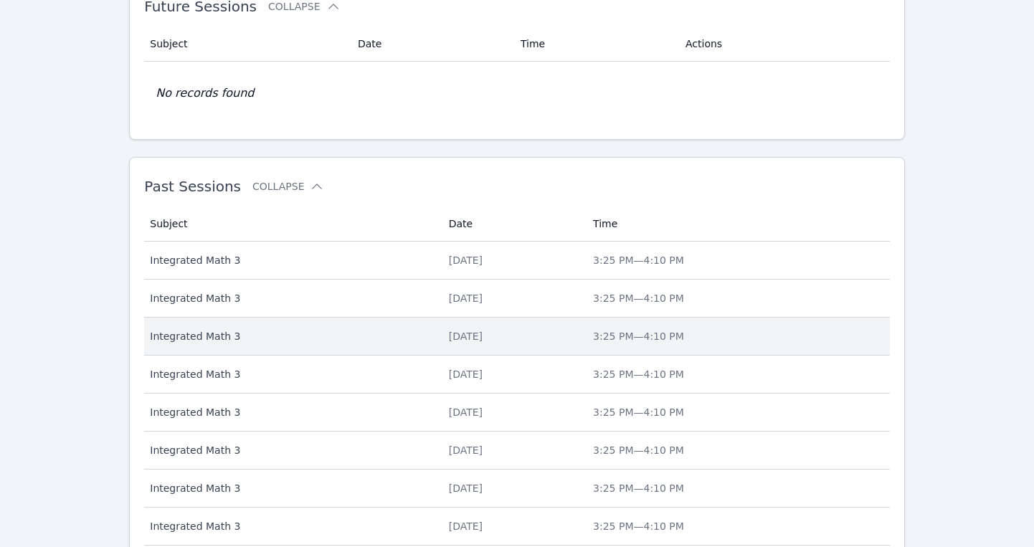
click at [199, 337] on span "Integrated Math 3" at bounding box center [290, 336] width 281 height 14
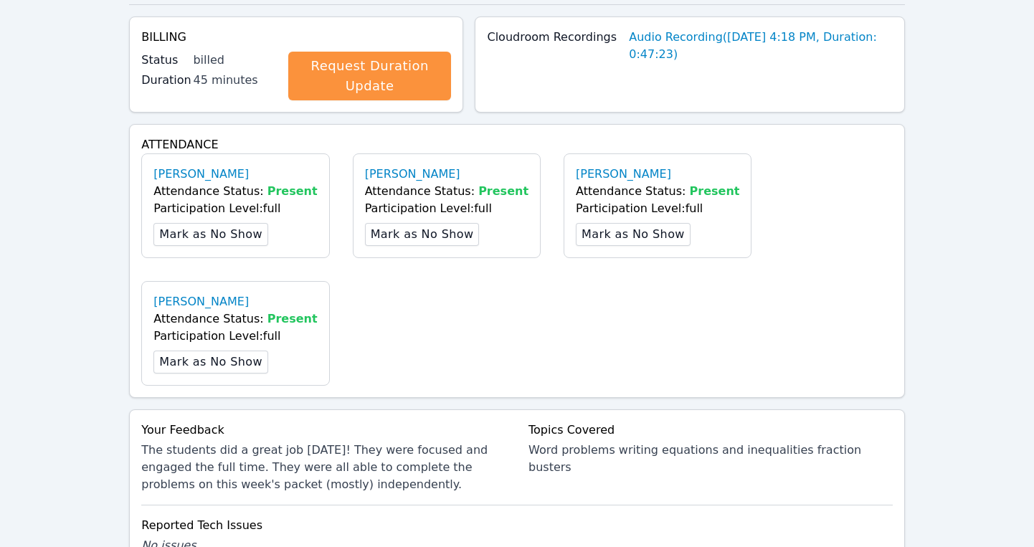
scroll to position [503, 0]
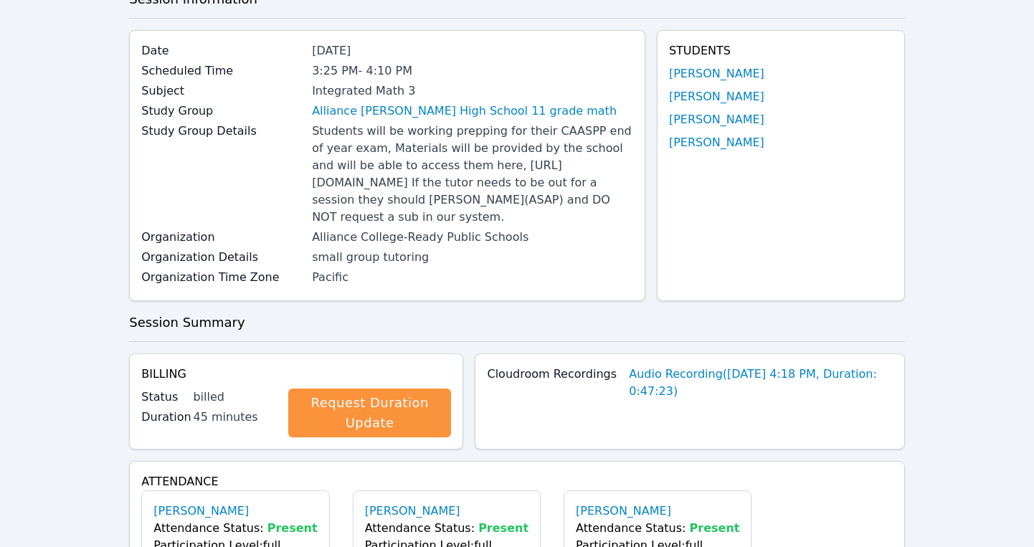
scroll to position [0, 0]
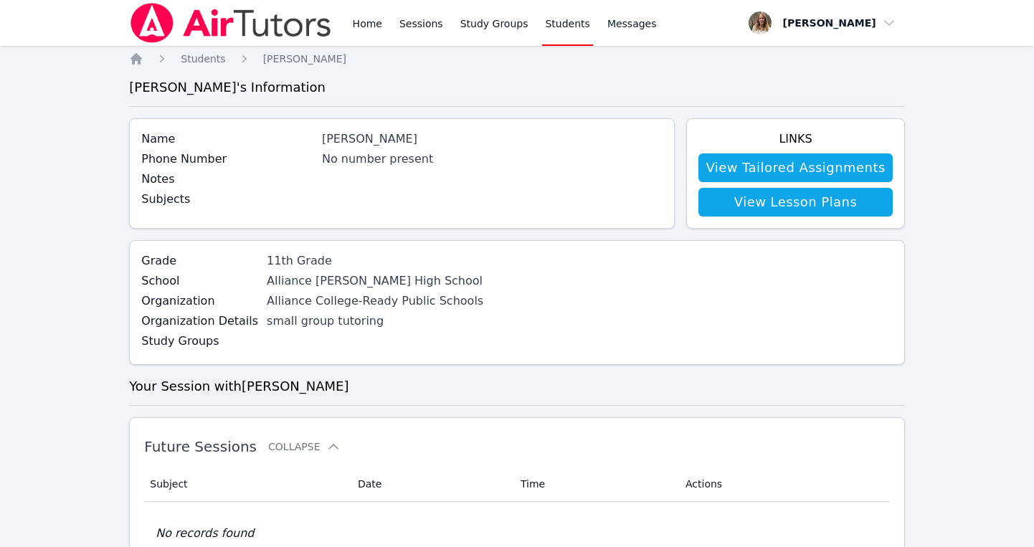
scroll to position [440, 0]
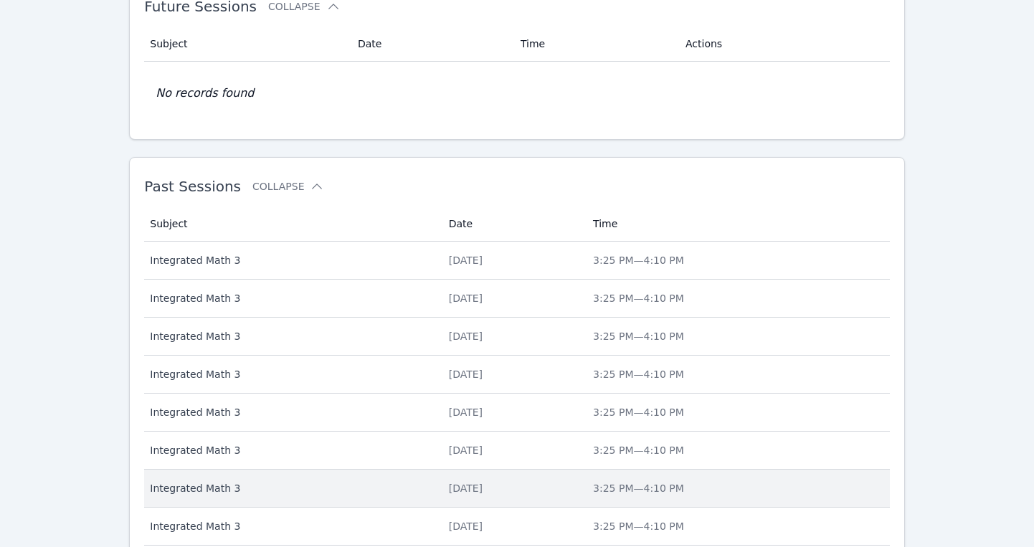
click at [282, 490] on span "Integrated Math 3" at bounding box center [290, 488] width 281 height 14
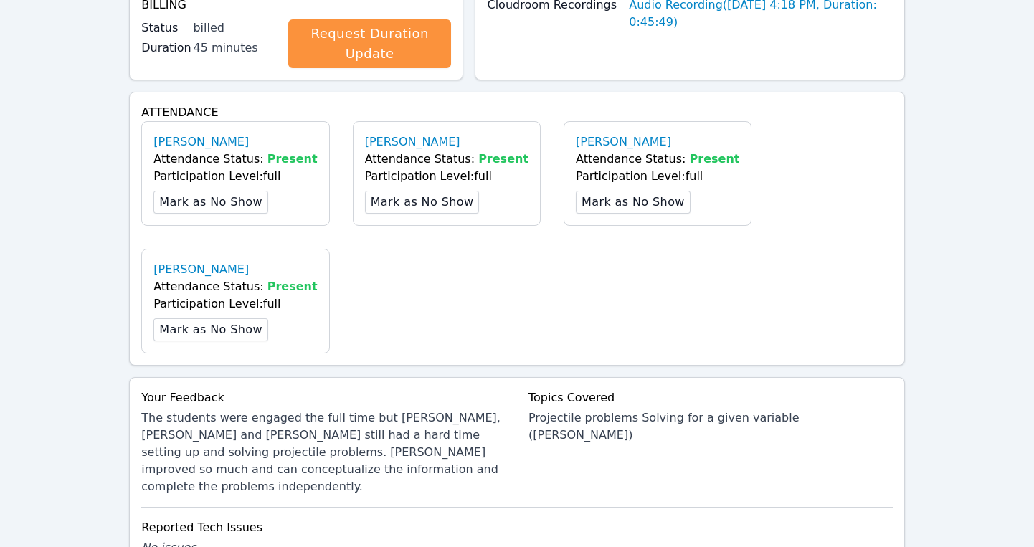
scroll to position [477, 0]
